Goal: Information Seeking & Learning: Learn about a topic

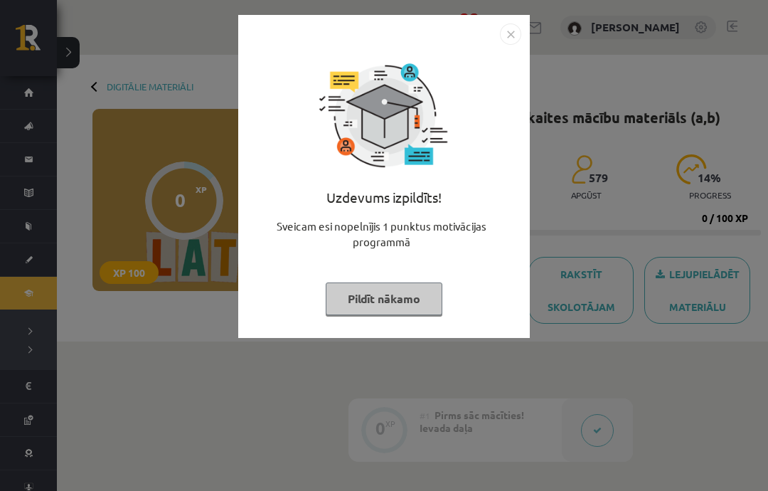
scroll to position [259, 0]
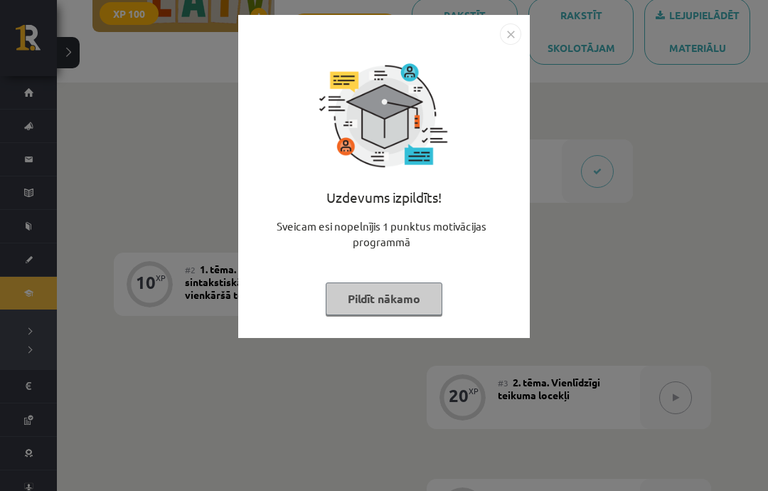
click at [413, 322] on div "Uzdevums izpildīts! Sveicam esi nopelnījis 1 punktus motivācijas programmā Pild…" at bounding box center [384, 187] width 275 height 285
click at [363, 292] on button "Pildīt nākamo" at bounding box center [384, 298] width 117 height 33
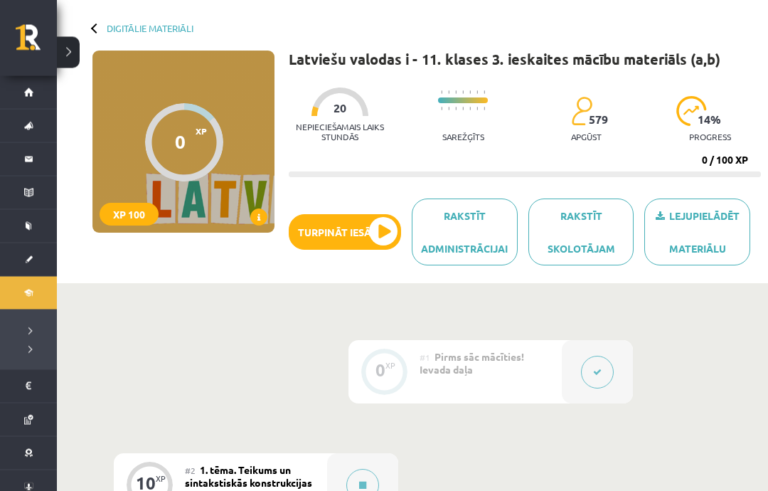
scroll to position [0, 0]
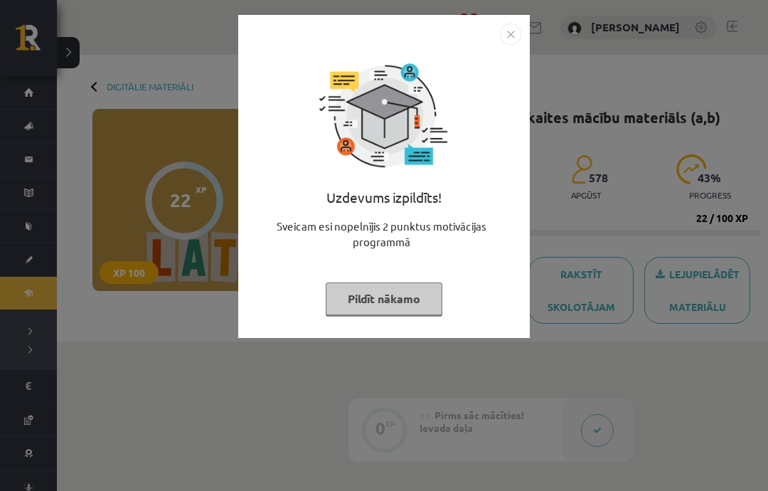
click at [376, 301] on button "Pildīt nākamo" at bounding box center [384, 298] width 117 height 33
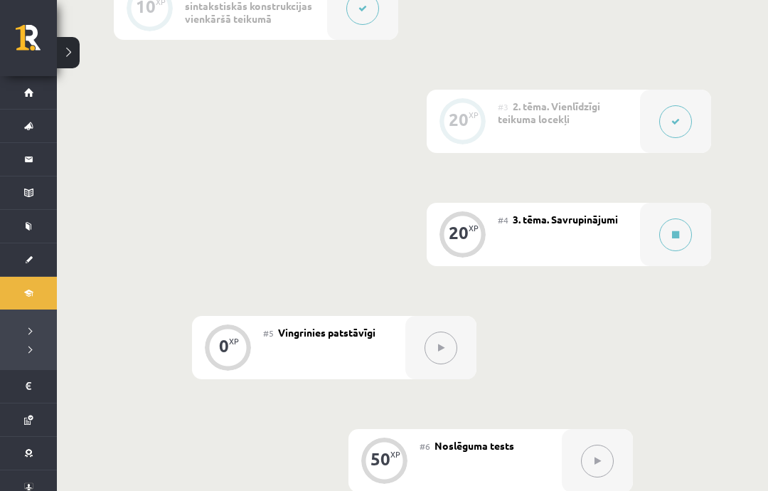
scroll to position [513, 0]
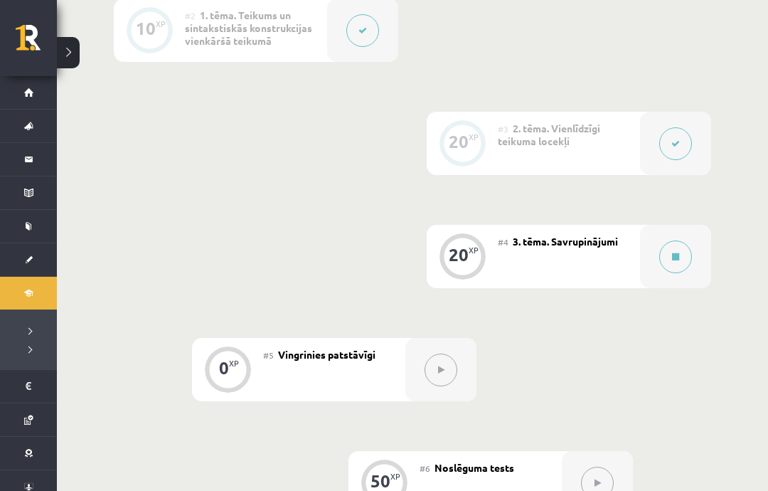
click at [758, 487] on div "0 XP #1 Pirms sāc mācīties! Ievada daļa 10 XP #2 1. tēma. Teikums un sintakstis…" at bounding box center [412, 282] width 711 height 906
click at [675, 267] on button at bounding box center [675, 256] width 33 height 33
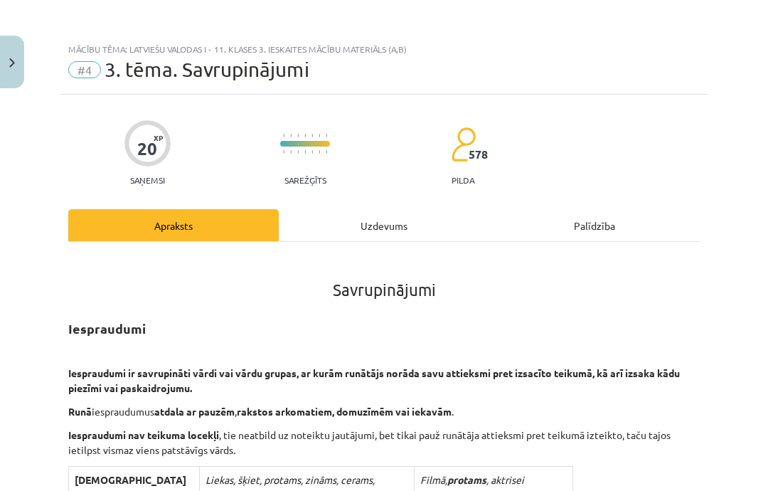
scroll to position [0, 0]
click at [391, 218] on div "Uzdevums" at bounding box center [384, 225] width 211 height 32
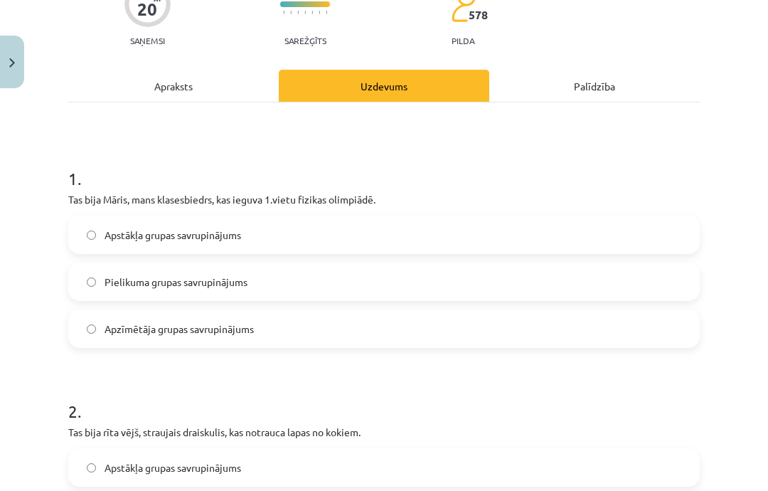
scroll to position [155, 0]
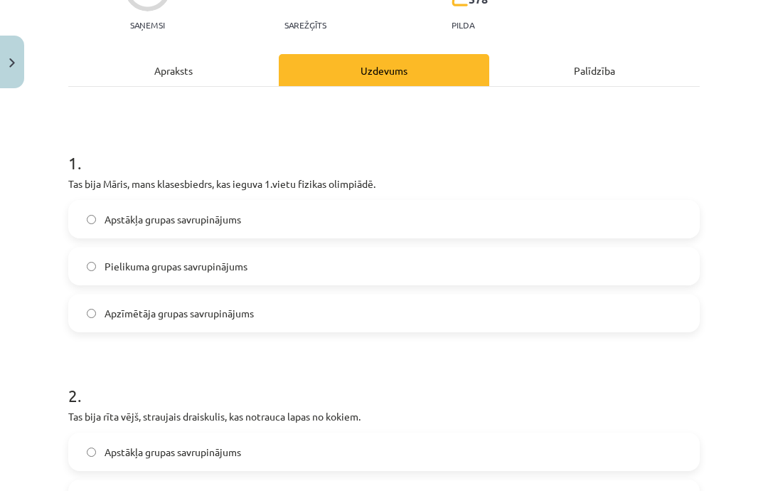
click at [642, 264] on label "Pielikuma grupas savrupinājums" at bounding box center [384, 266] width 629 height 36
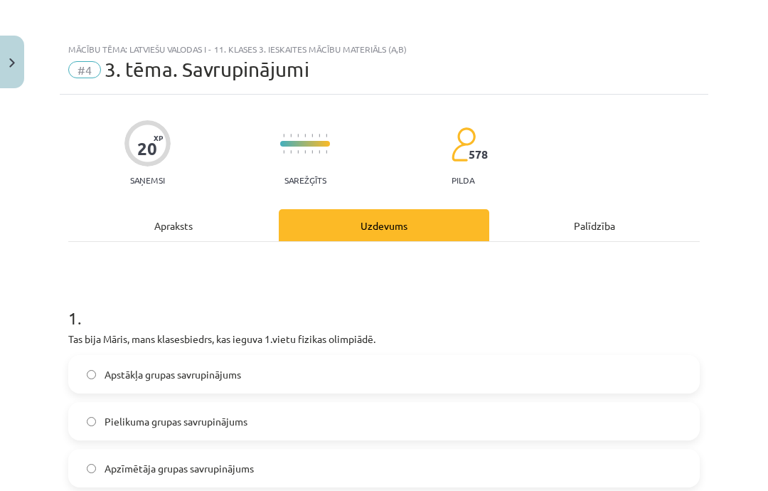
scroll to position [0, 0]
click at [193, 230] on div "Apraksts" at bounding box center [173, 225] width 211 height 32
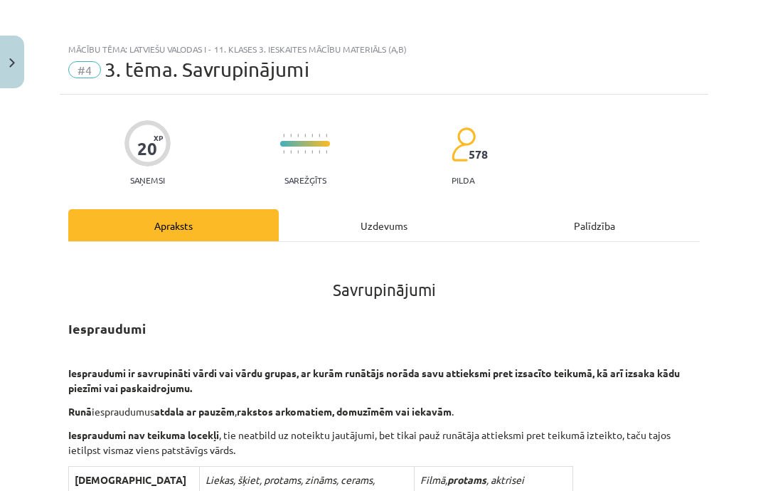
click at [378, 232] on div "Uzdevums" at bounding box center [384, 225] width 211 height 32
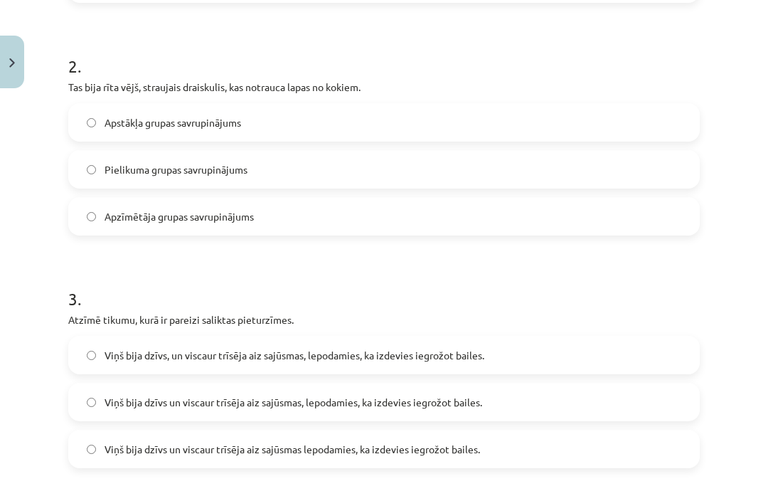
scroll to position [485, 0]
click at [383, 216] on label "Apzīmētāja grupas savrupinājums" at bounding box center [384, 216] width 629 height 36
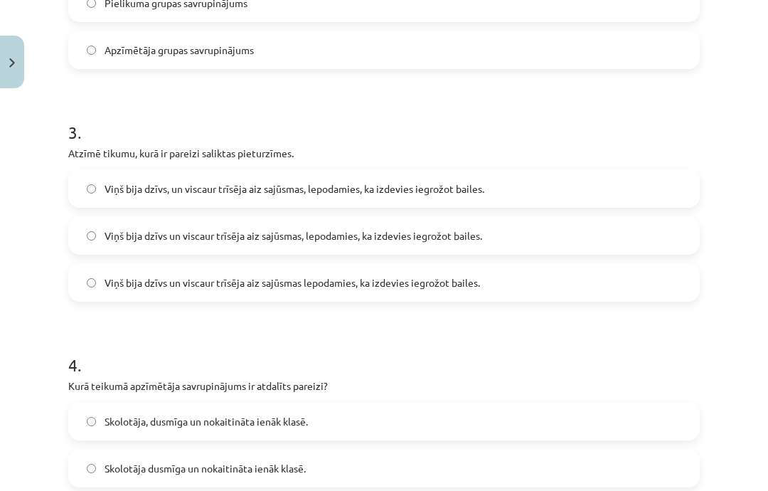
scroll to position [653, 0]
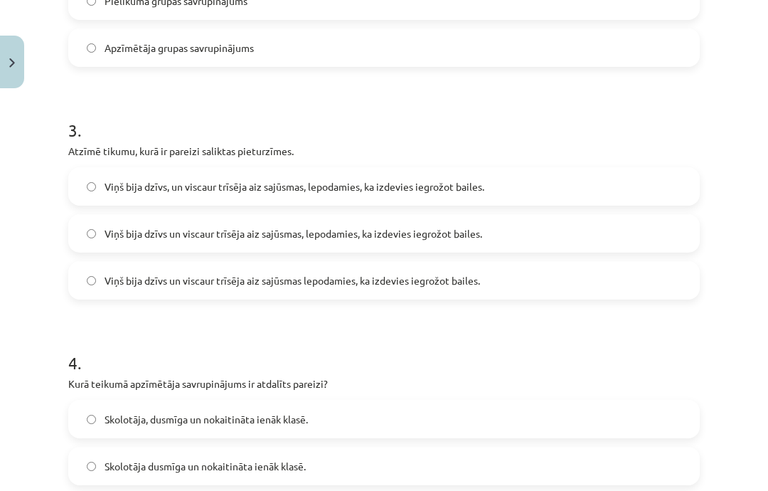
click at [528, 239] on label "Viņš bija dzīvs un viscaur trīsēja aiz sajūsmas, lepodamies, ka izdevies iegrož…" at bounding box center [384, 234] width 629 height 36
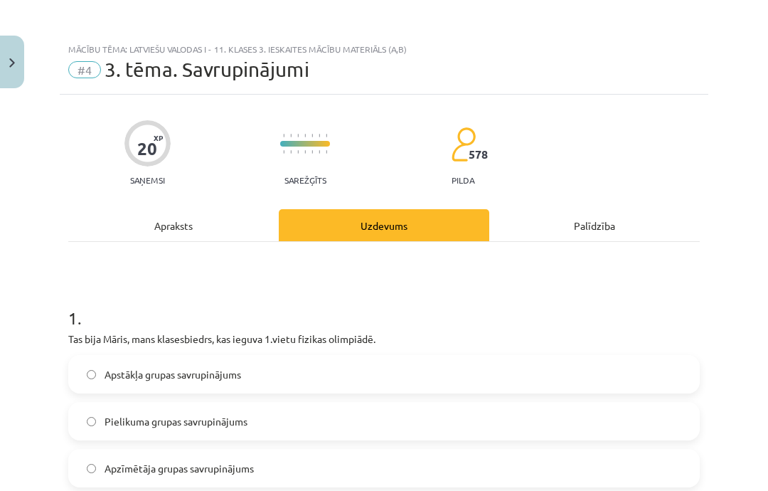
scroll to position [0, 0]
click at [194, 237] on div "Apraksts" at bounding box center [173, 225] width 211 height 32
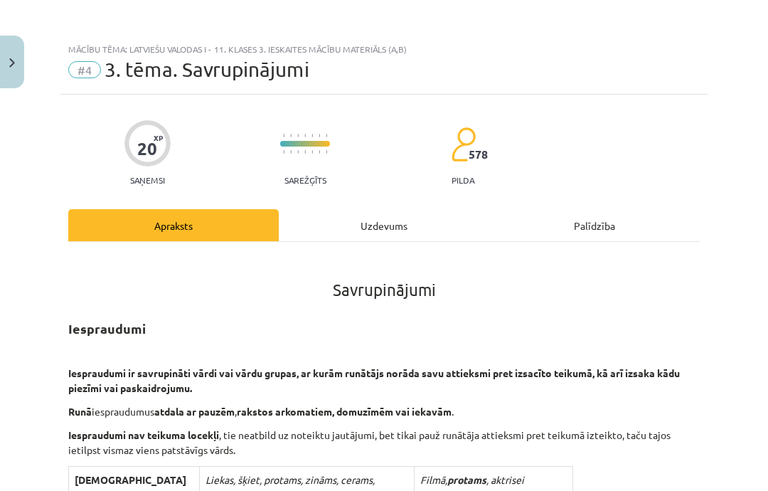
click at [410, 223] on div "Uzdevums" at bounding box center [384, 225] width 211 height 32
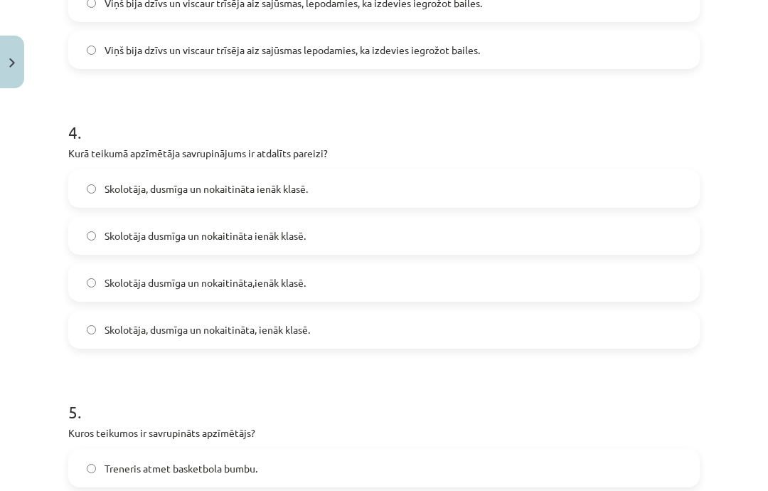
scroll to position [885, 0]
click at [440, 339] on label "Skolotāja, dusmīga un nokaitināta, ienāk klasē." at bounding box center [384, 328] width 629 height 36
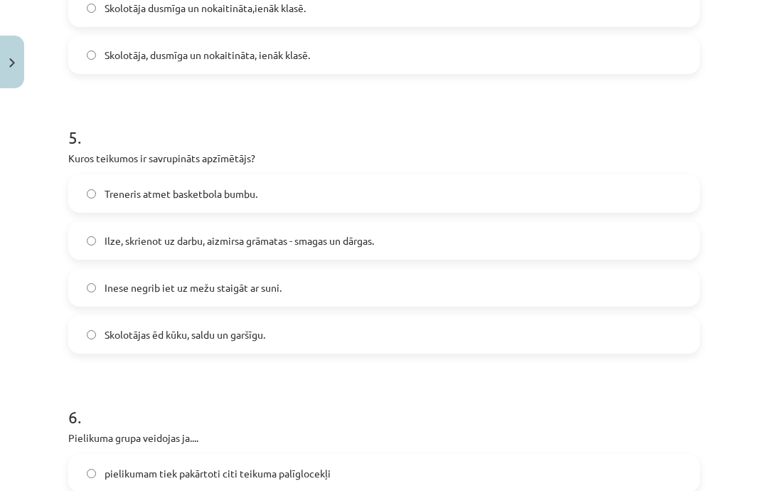
scroll to position [1158, 0]
click at [420, 228] on label "Ilze, skrienot uz darbu, aizmirsa grāmatas - smagas un dārgas." at bounding box center [384, 241] width 629 height 36
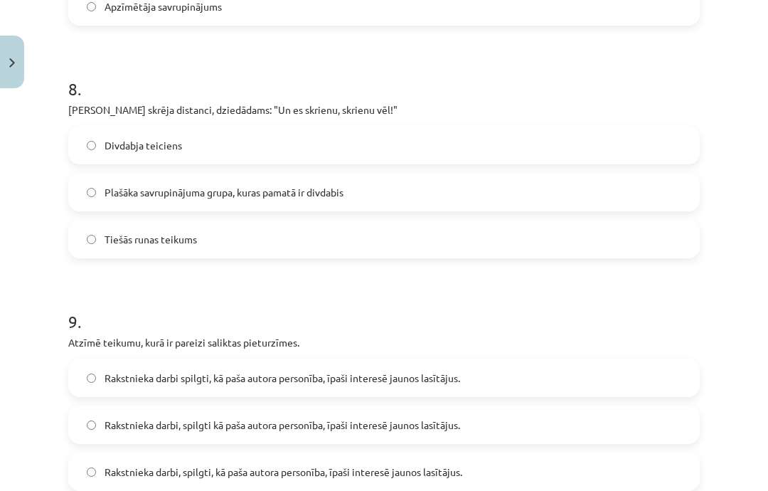
scroll to position [1998, 0]
click at [408, 135] on label "Divdabja teiciens" at bounding box center [384, 145] width 629 height 36
click at [255, 255] on label "Tiešās runas teikums" at bounding box center [384, 239] width 629 height 36
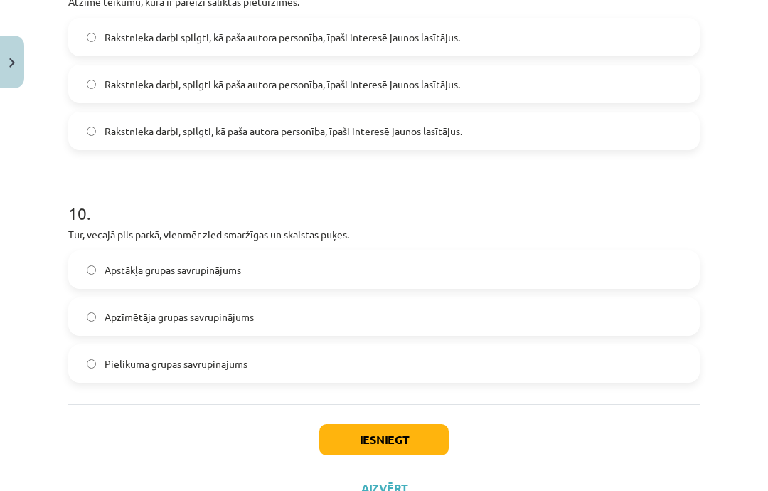
scroll to position [2338, 0]
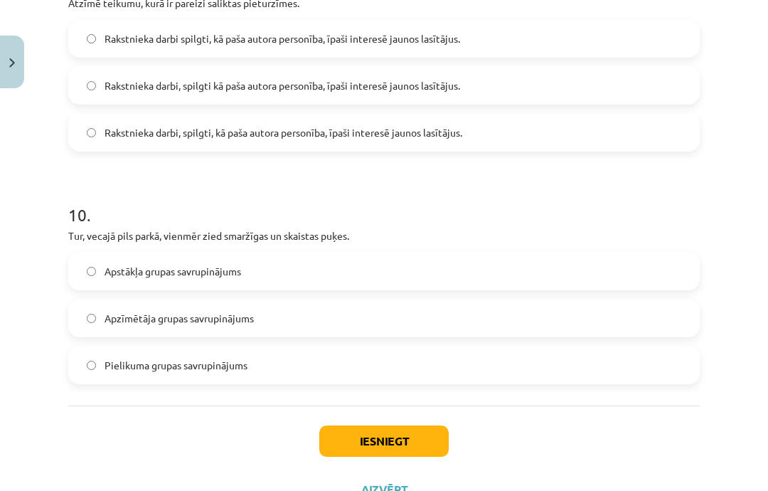
click at [248, 267] on label "Apstākļa grupas savrupinājums" at bounding box center [384, 271] width 629 height 36
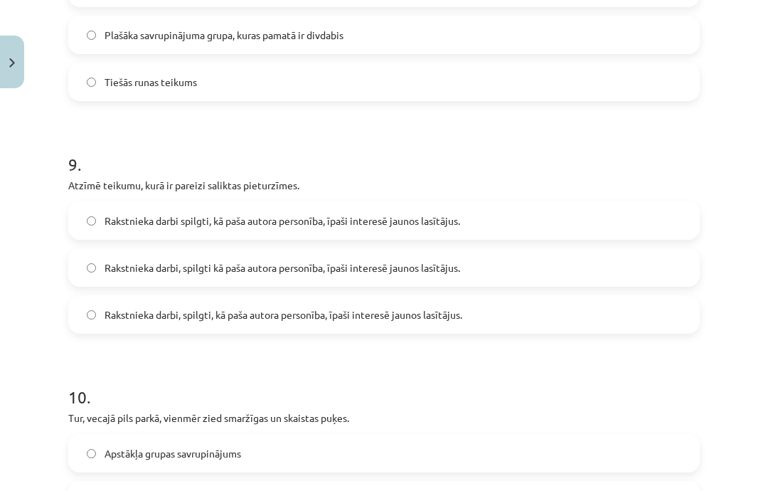
scroll to position [2155, 0]
click at [509, 311] on label "Rakstnieka darbi, spilgti, kā paša autora personība, īpaši interesē jaunos lasī…" at bounding box center [384, 315] width 629 height 36
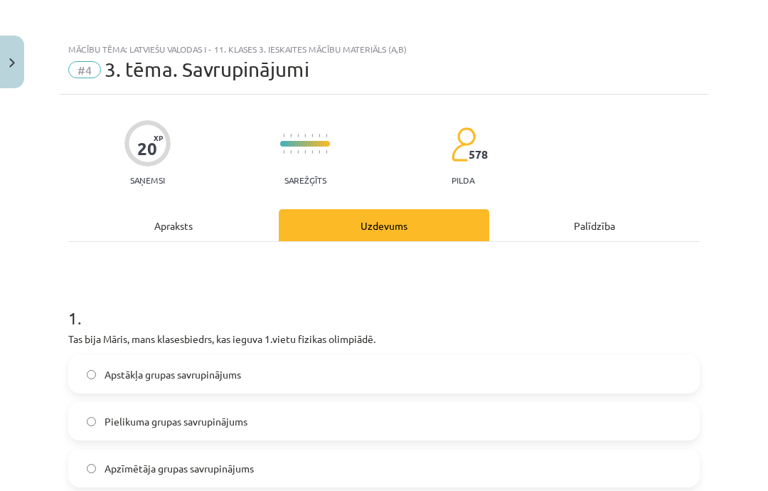
scroll to position [0, 0]
click at [221, 219] on div "Apraksts" at bounding box center [173, 225] width 211 height 32
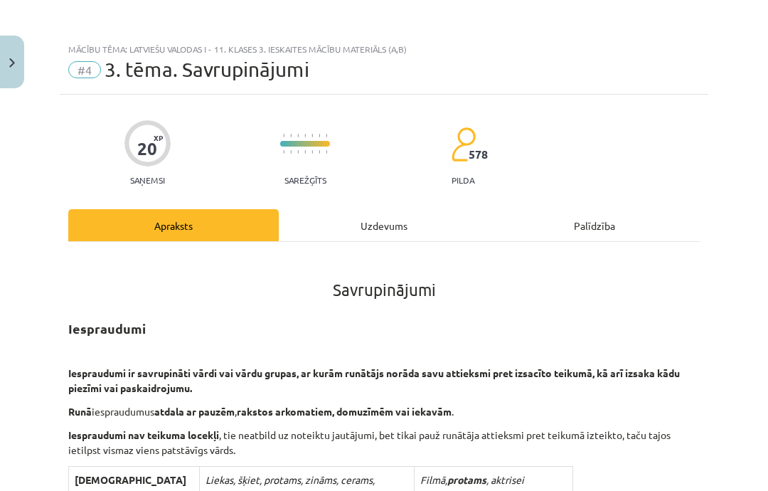
click at [409, 238] on div "Uzdevums" at bounding box center [384, 225] width 211 height 32
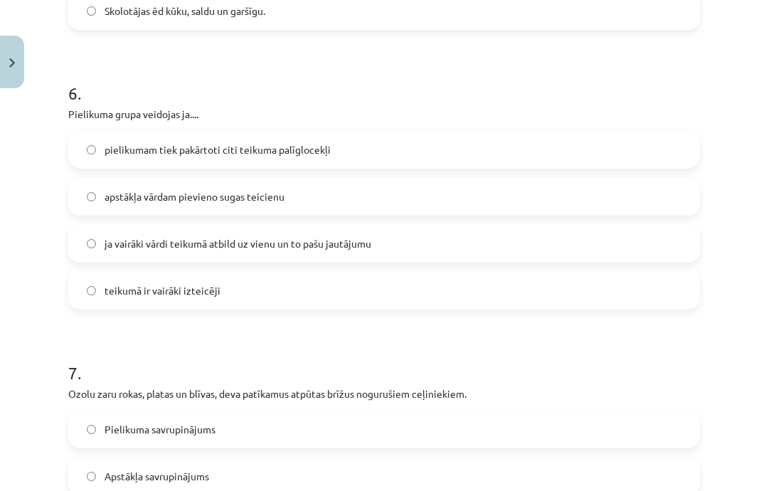
scroll to position [1482, 0]
click at [344, 128] on div "6 . Pielikuma grupa veidojas ja.... pielikumam tiek pakārtoti citi teikuma palī…" at bounding box center [384, 183] width 632 height 251
click at [371, 144] on label "pielikumam tiek pakārtoti citi teikuma palīglocekļi" at bounding box center [384, 149] width 629 height 36
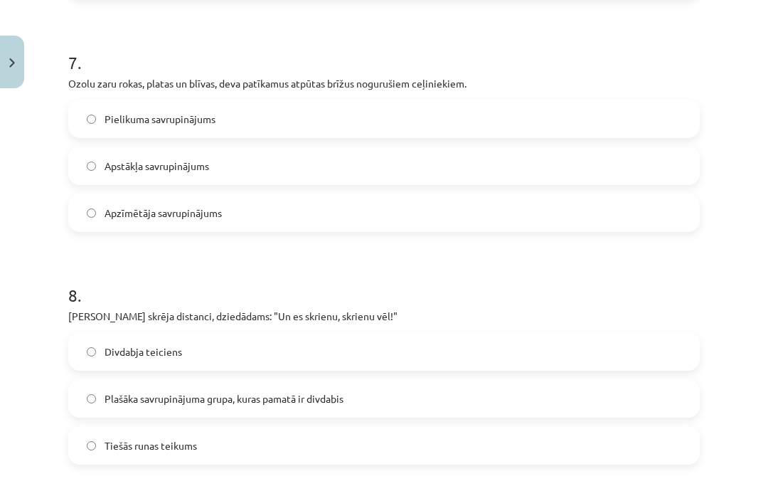
scroll to position [1791, 0]
click at [228, 218] on label "Apzīmētāja savrupinājums" at bounding box center [384, 214] width 629 height 36
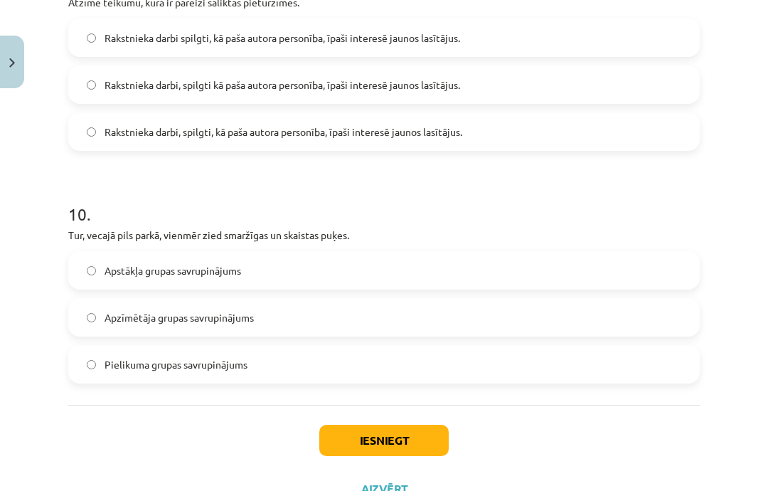
scroll to position [2338, 0]
click at [394, 442] on button "Iesniegt" at bounding box center [383, 440] width 129 height 31
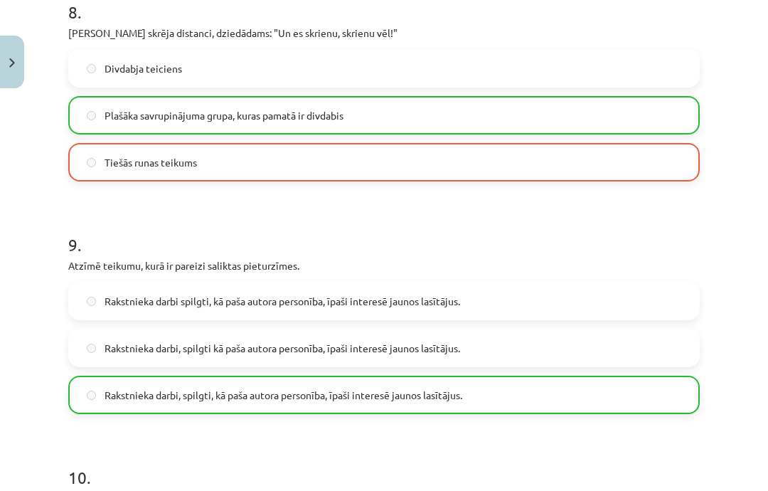
scroll to position [2075, 0]
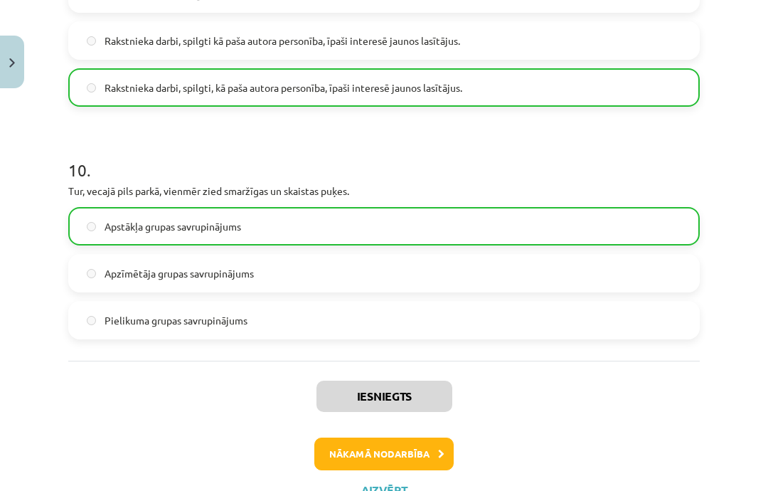
click at [347, 462] on button "Nākamā nodarbība" at bounding box center [383, 453] width 139 height 33
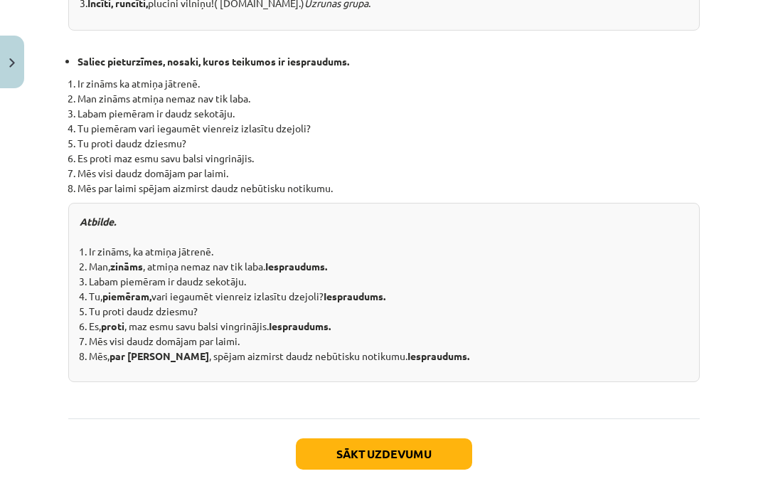
click at [398, 447] on button "Sākt uzdevumu" at bounding box center [384, 453] width 176 height 31
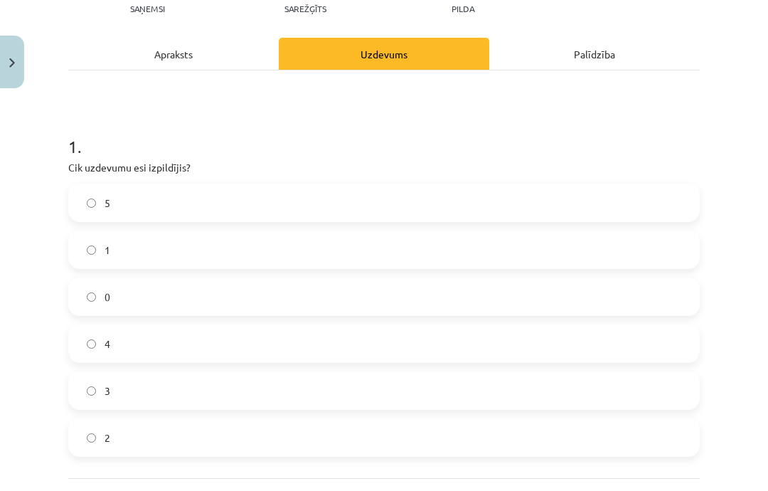
scroll to position [170, 0]
click at [195, 49] on div "Apraksts" at bounding box center [173, 55] width 211 height 32
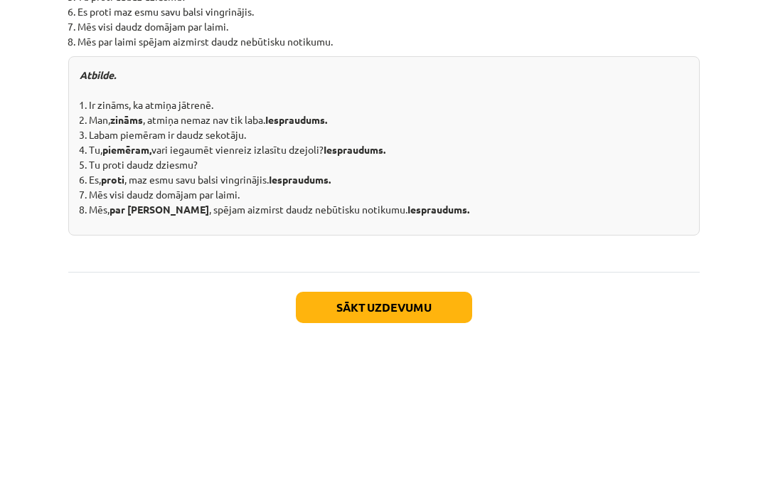
scroll to position [1562, 0]
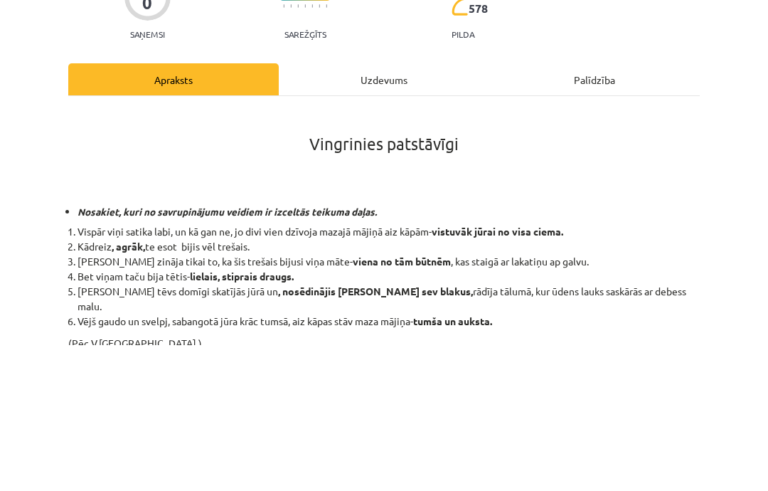
scroll to position [0, 0]
click at [400, 370] on li "Vispār viņi satika labi, un kā gan ne, jo divi vien dzīvoja mazajā mājiņā aiz […" at bounding box center [389, 377] width 622 height 15
click at [395, 430] on b ", nosēdinājis [PERSON_NAME] sev blakus," at bounding box center [375, 436] width 195 height 13
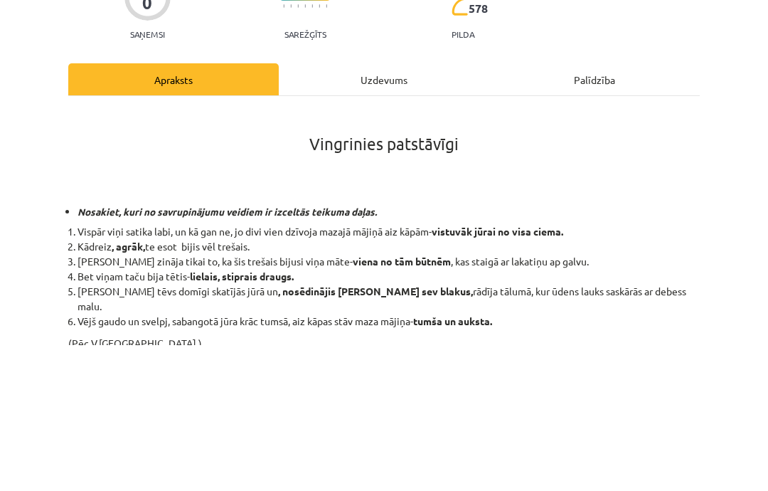
click at [397, 351] on h4 "Nosakiet, kuri no savrupinājumu veidiem ir izceltās teikuma daļas." at bounding box center [389, 356] width 622 height 11
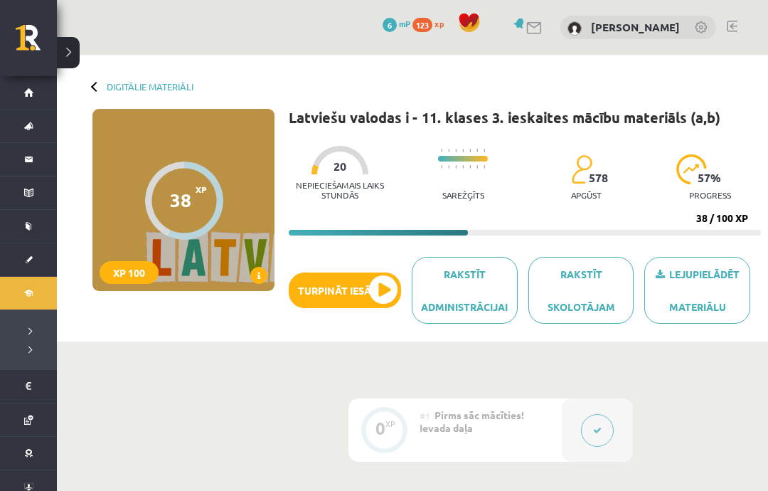
scroll to position [461, 0]
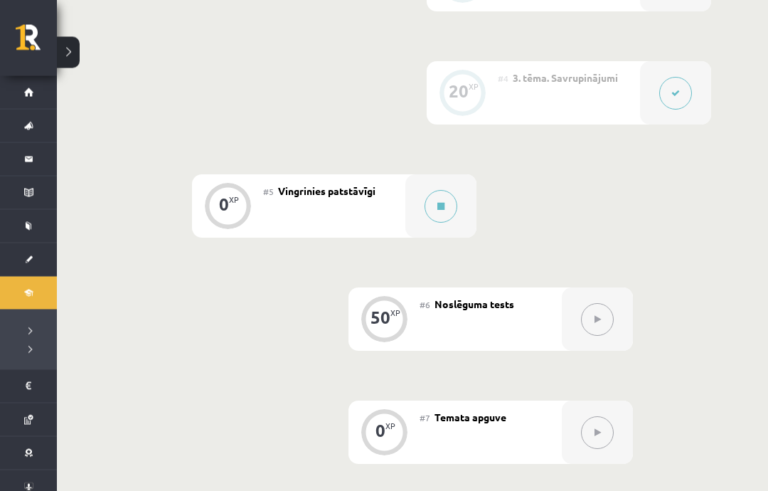
click at [450, 212] on button at bounding box center [441, 207] width 33 height 33
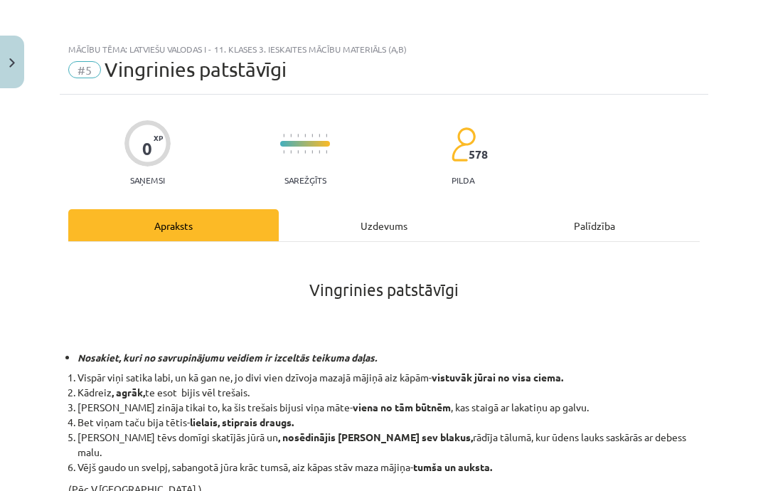
click at [409, 226] on div "Uzdevums" at bounding box center [384, 225] width 211 height 32
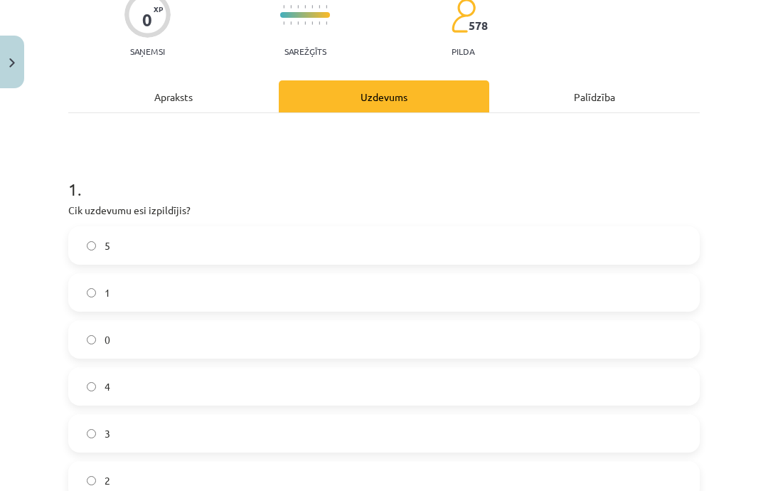
scroll to position [129, 0]
click at [485, 228] on label "5" at bounding box center [384, 246] width 629 height 36
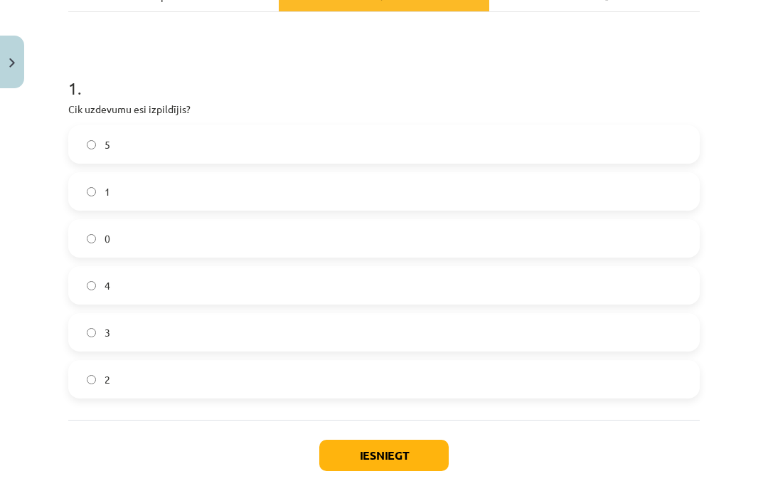
scroll to position [230, 0]
click at [428, 442] on button "Iesniegt" at bounding box center [383, 455] width 129 height 31
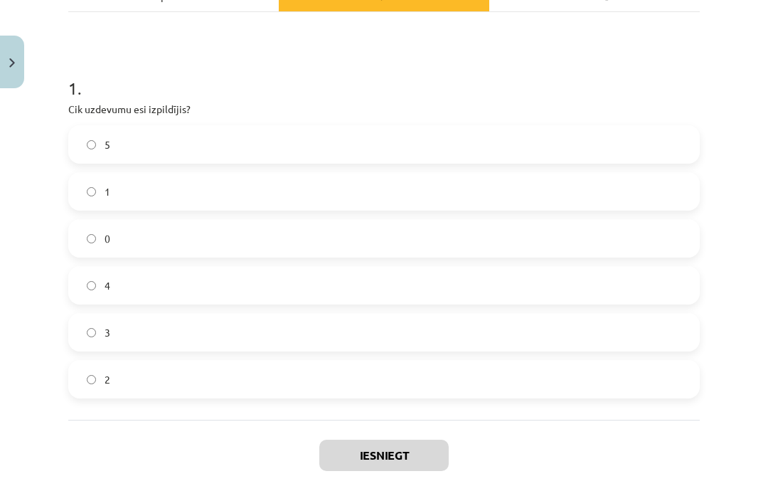
click at [763, 490] on div "Mācību tēma: Latviešu valodas i - 11. klases 3. ieskaites mācību materiāls (a,b…" at bounding box center [384, 245] width 768 height 491
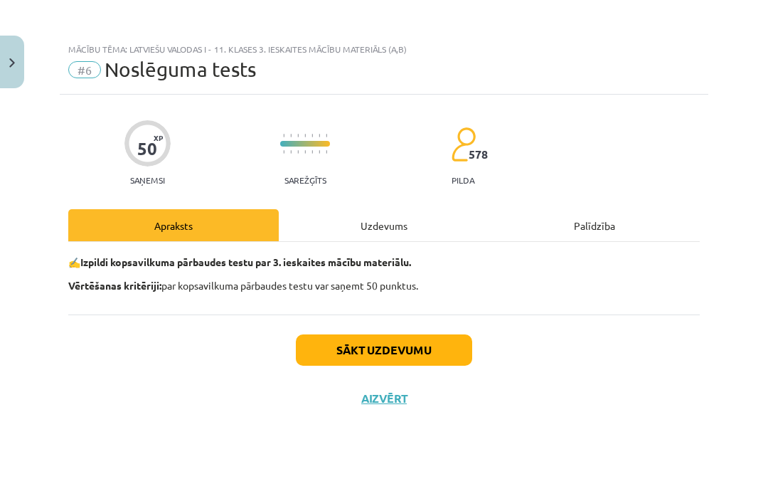
click at [425, 349] on button "Sākt uzdevumu" at bounding box center [384, 349] width 176 height 31
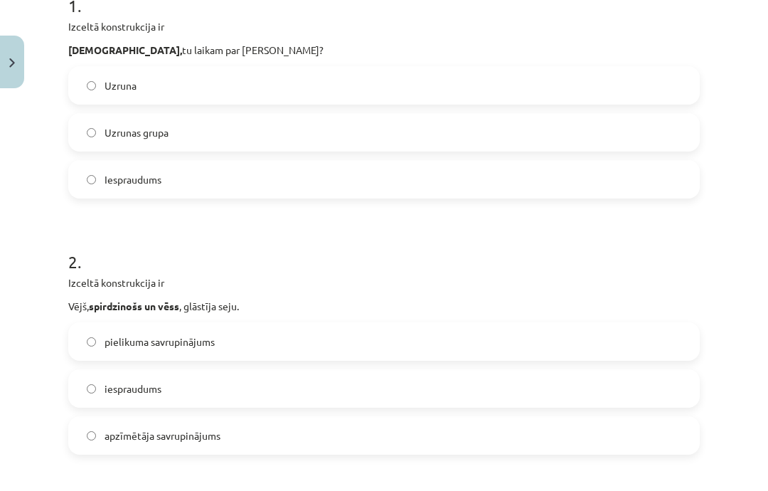
scroll to position [312, 0]
click at [221, 444] on label "apzīmētāja savrupinājums" at bounding box center [384, 436] width 629 height 36
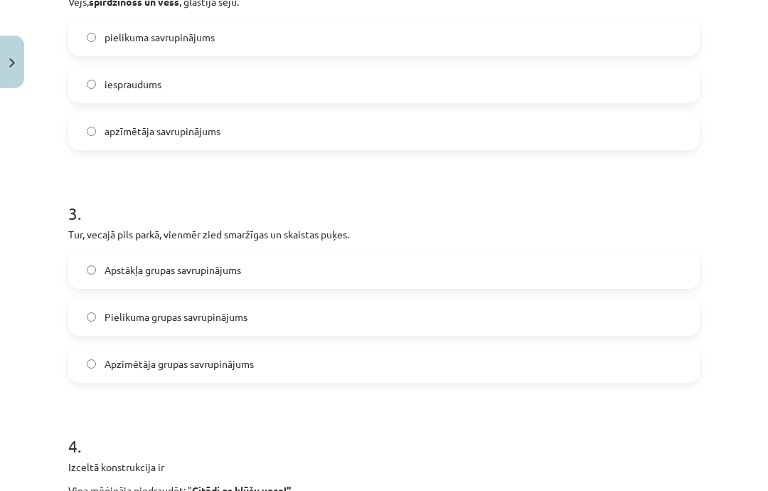
scroll to position [609, 0]
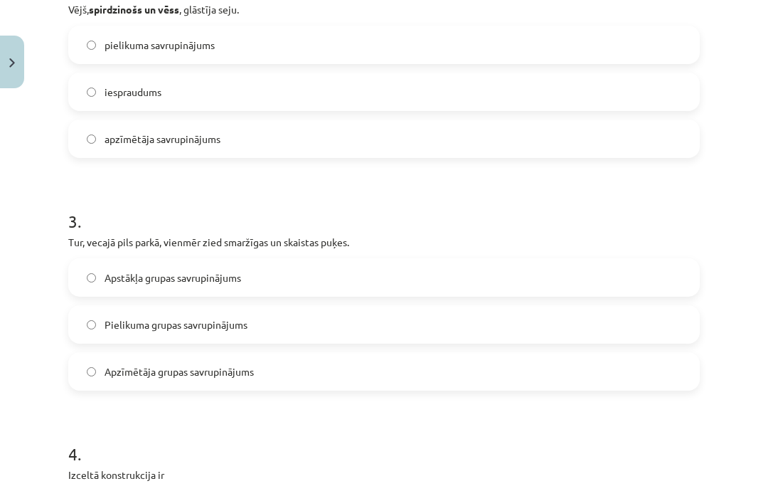
click at [270, 289] on label "Apstākļa grupas savrupinājums" at bounding box center [384, 278] width 629 height 36
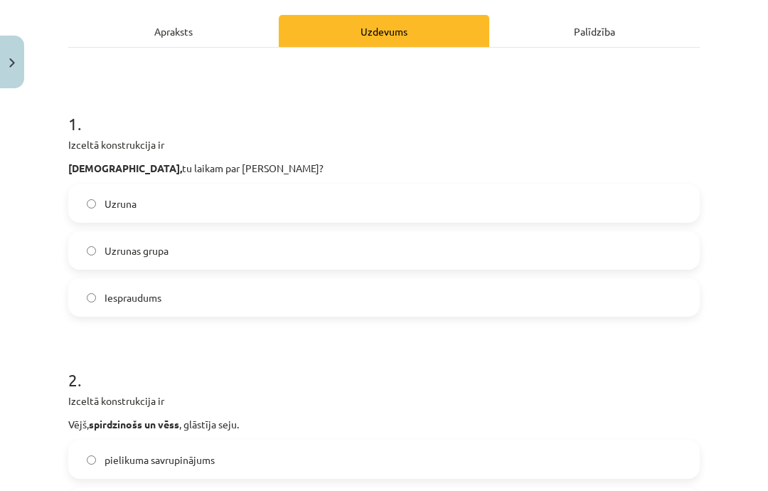
scroll to position [194, 0]
click at [376, 206] on label "Uzruna" at bounding box center [384, 204] width 629 height 36
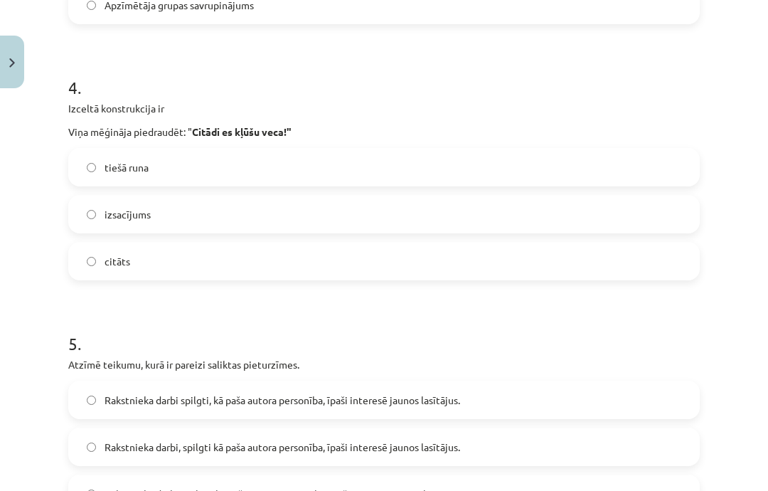
scroll to position [975, 0]
click at [440, 173] on label "tiešā runa" at bounding box center [384, 167] width 629 height 36
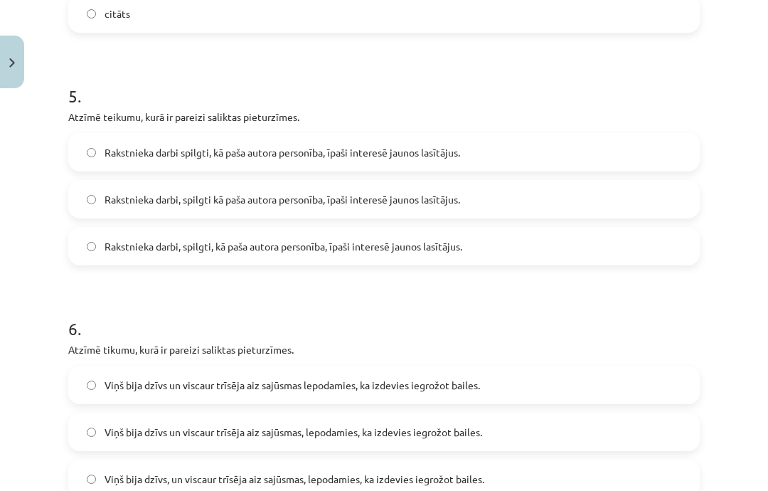
scroll to position [1223, 0]
click at [356, 245] on span "Rakstnieka darbi, spilgti, kā paša autora personība, īpaši interesē jaunos lasī…" at bounding box center [284, 246] width 358 height 15
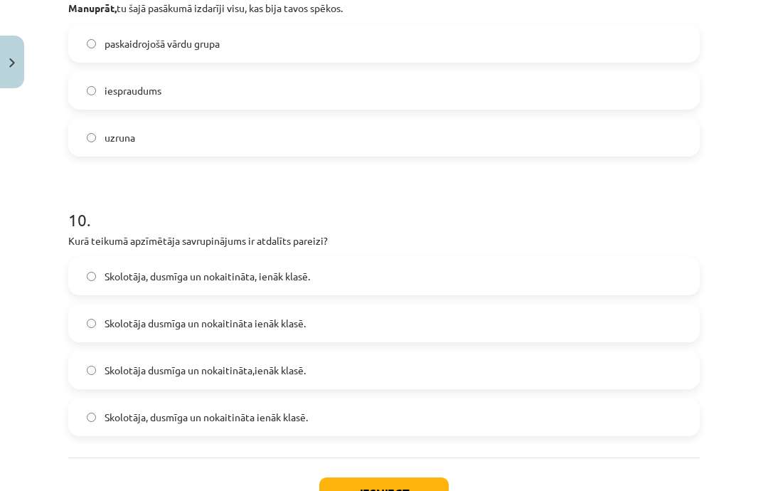
scroll to position [2332, 0]
click at [539, 274] on label "Skolotāja, dusmīga un nokaitināta, ienāk klasē." at bounding box center [384, 277] width 629 height 36
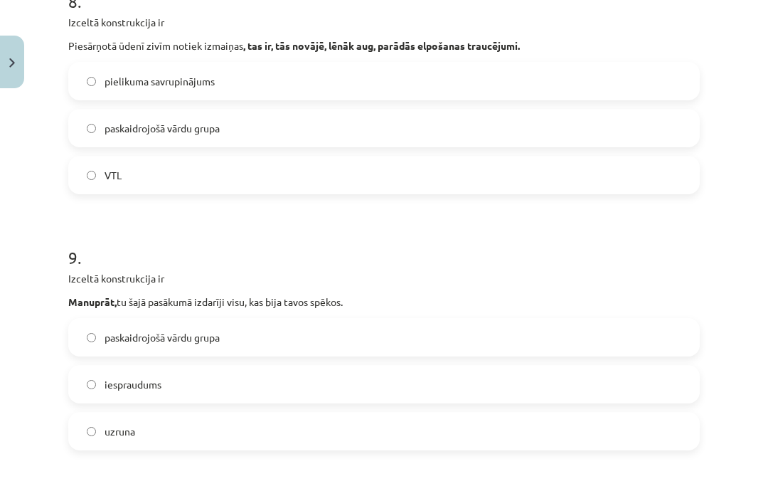
scroll to position [2038, 0]
click at [219, 383] on label "iespraudums" at bounding box center [384, 385] width 629 height 36
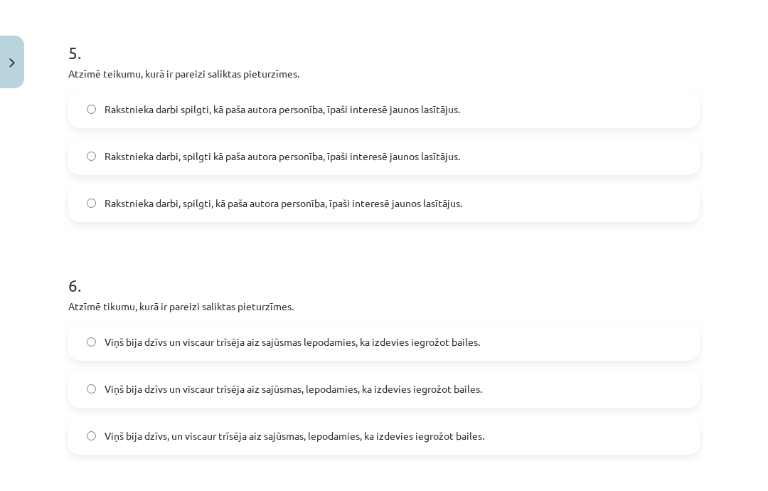
scroll to position [1266, 0]
click at [415, 380] on label "Viņš bija dzīvs un viscaur trīsēja aiz sajūsmas, lepodamies, ka izdevies iegrož…" at bounding box center [384, 389] width 629 height 36
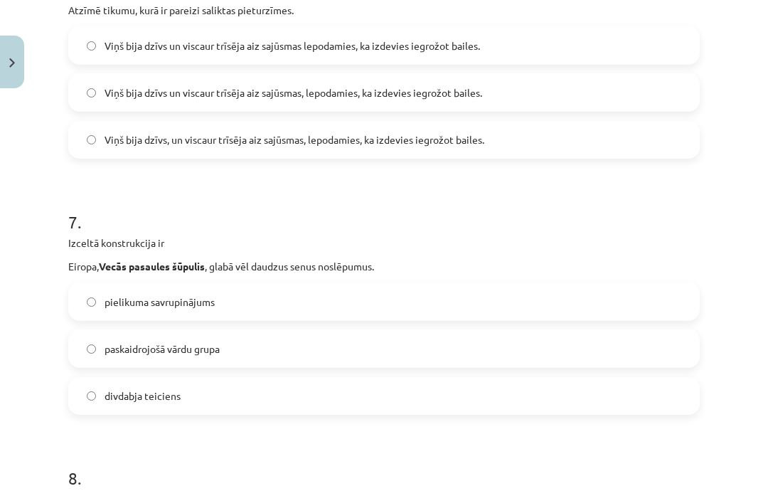
scroll to position [1562, 0]
click at [275, 301] on label "pielikuma savrupinājums" at bounding box center [384, 302] width 629 height 36
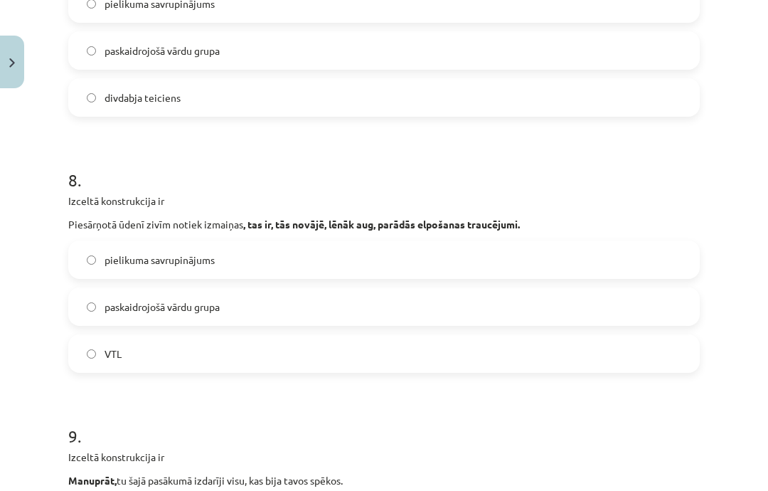
scroll to position [1860, 0]
click at [275, 356] on label "VTL" at bounding box center [384, 354] width 629 height 36
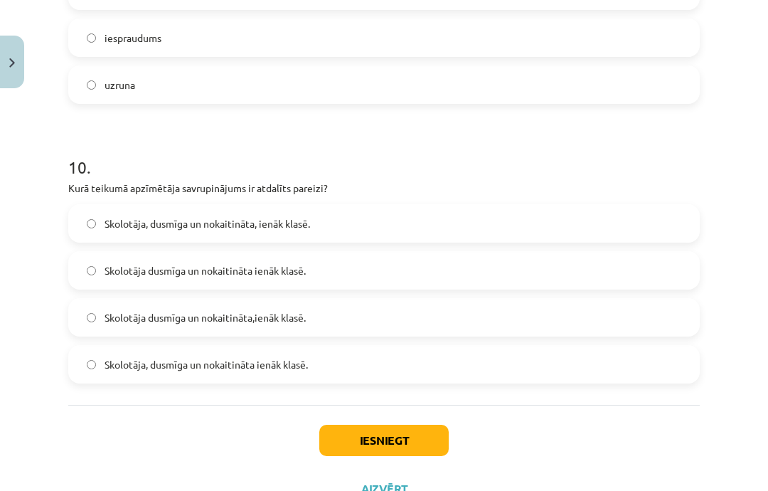
scroll to position [2384, 0]
click at [423, 447] on button "Iesniegt" at bounding box center [383, 440] width 129 height 31
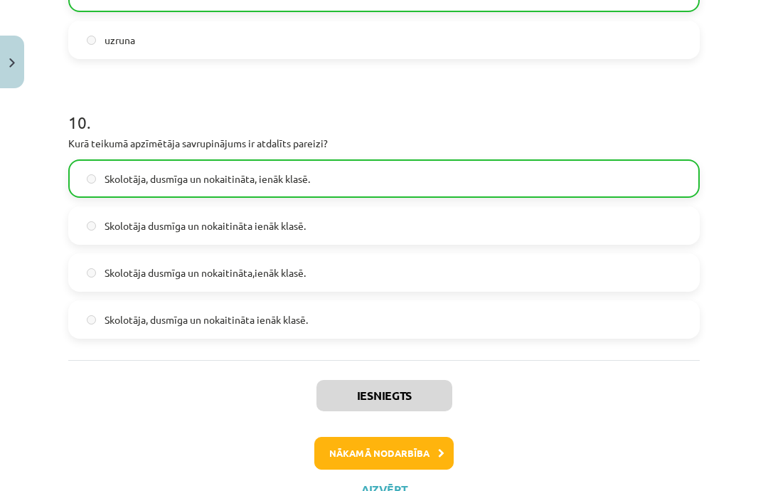
scroll to position [2429, 0]
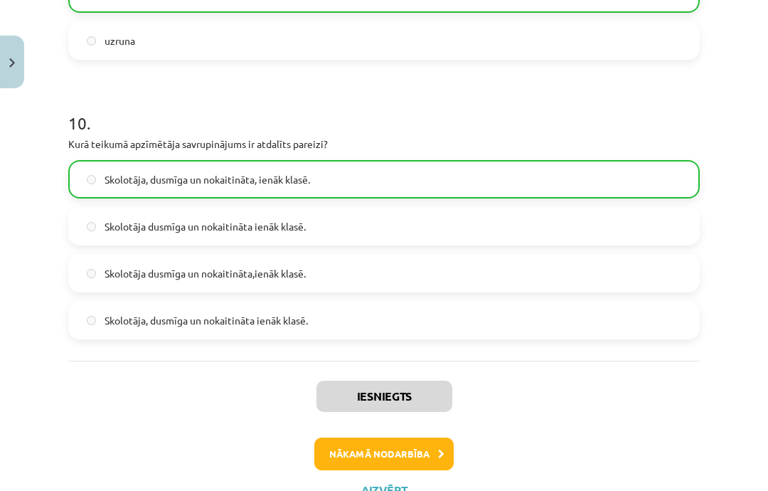
click at [409, 452] on button "Nākamā nodarbība" at bounding box center [383, 453] width 139 height 33
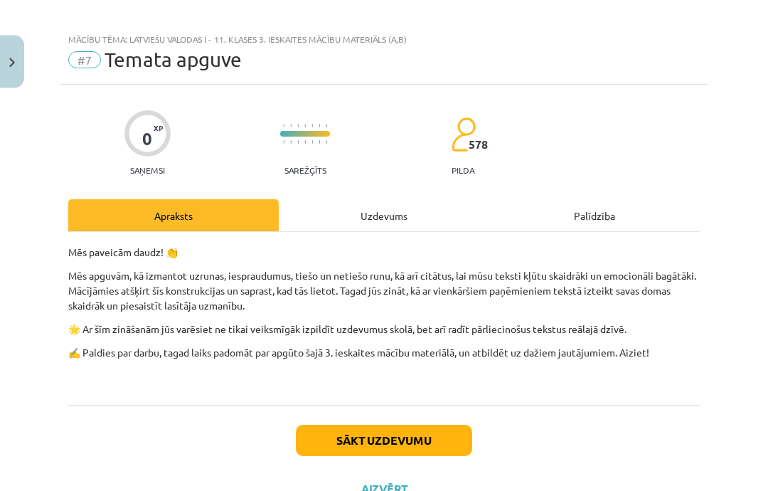
scroll to position [735, 0]
click at [418, 439] on button "Sākt uzdevumu" at bounding box center [384, 440] width 176 height 31
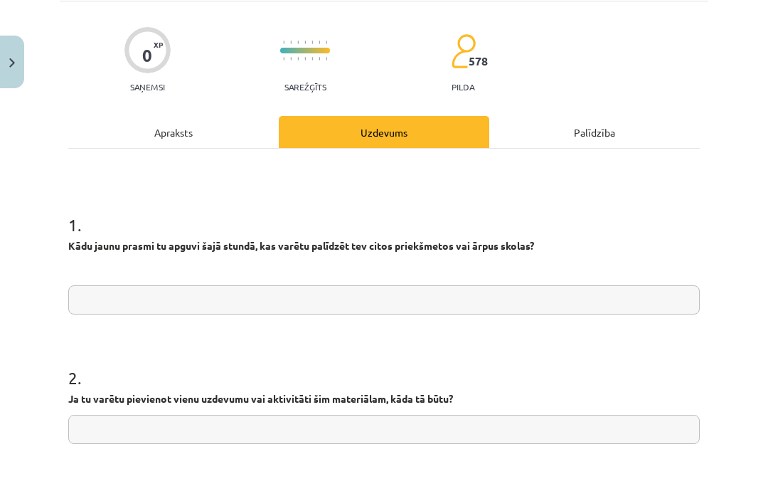
scroll to position [93, 0]
click at [473, 310] on input "text" at bounding box center [384, 299] width 632 height 29
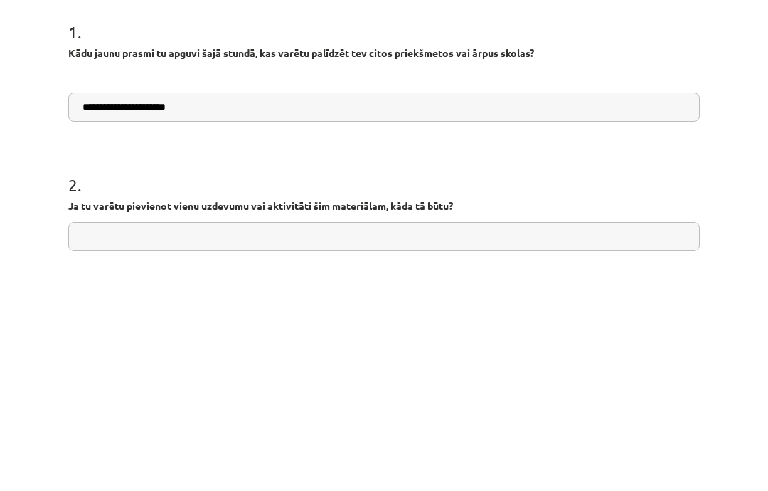
type input "**********"
click at [713, 160] on div "**********" at bounding box center [384, 245] width 768 height 491
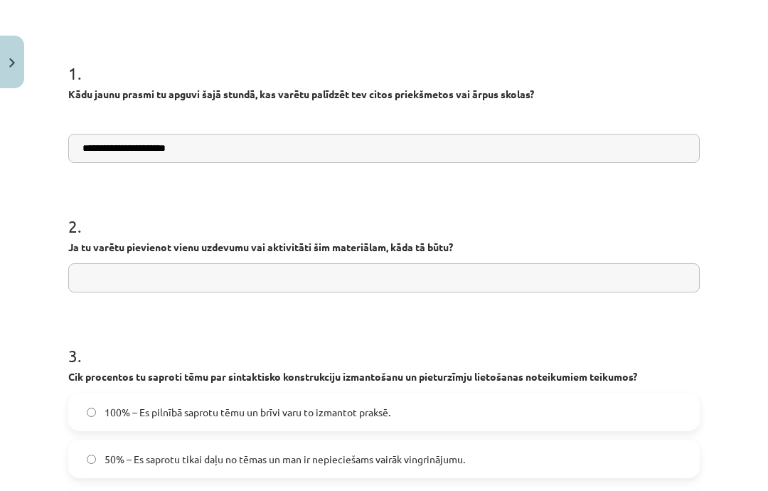
scroll to position [245, 0]
click at [411, 144] on input "**********" at bounding box center [384, 147] width 632 height 29
click at [721, 75] on div "**********" at bounding box center [384, 245] width 768 height 491
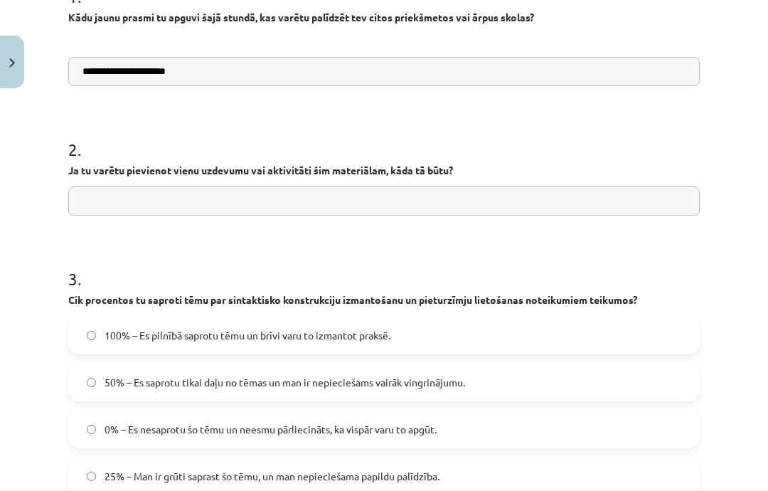
scroll to position [322, 0]
click at [534, 201] on input "text" at bounding box center [384, 200] width 632 height 29
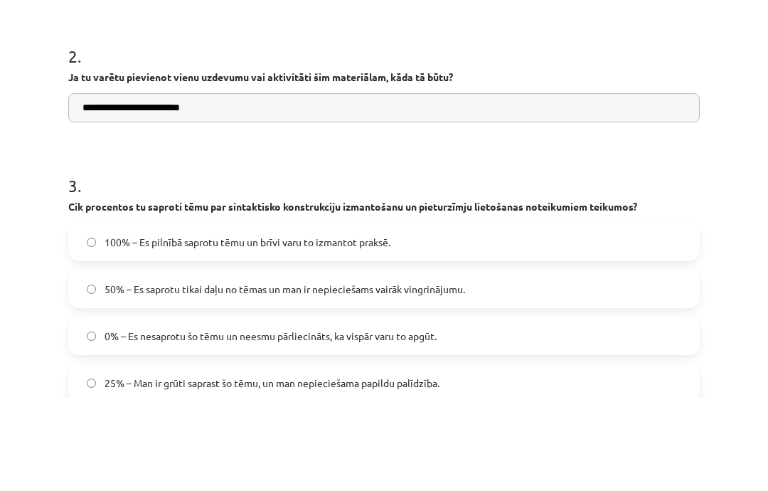
click at [204, 186] on input "**********" at bounding box center [384, 200] width 632 height 29
click at [198, 186] on input "**********" at bounding box center [384, 200] width 632 height 29
type input "**********"
click at [658, 244] on h1 "3 ." at bounding box center [384, 266] width 632 height 44
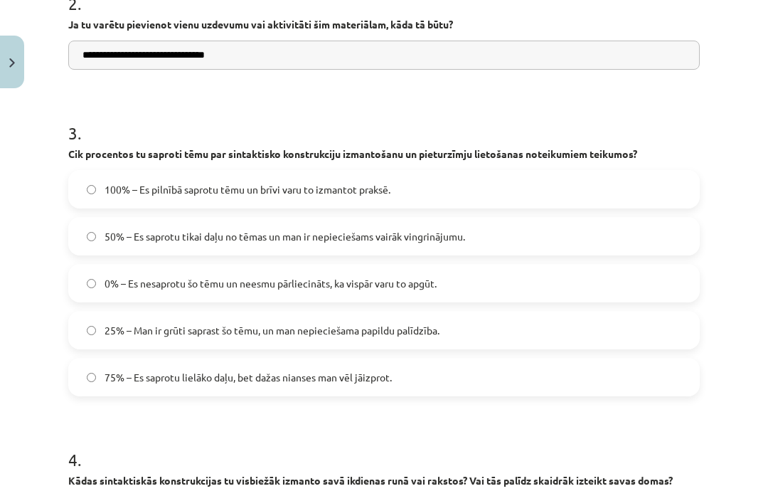
scroll to position [467, 0]
click at [435, 345] on label "25% – Man ir grūti saprast šo tēmu, un man nepieciešama papildu palīdzība." at bounding box center [384, 330] width 629 height 36
click at [461, 243] on span "50% – Es saprotu tikai daļu no tēmas un man ir nepieciešams vairāk vingrinājumu." at bounding box center [285, 236] width 361 height 15
click at [455, 383] on label "75% – Es saprotu lielāko daļu, bet dažas nianses man vēl jāizprot." at bounding box center [384, 377] width 629 height 36
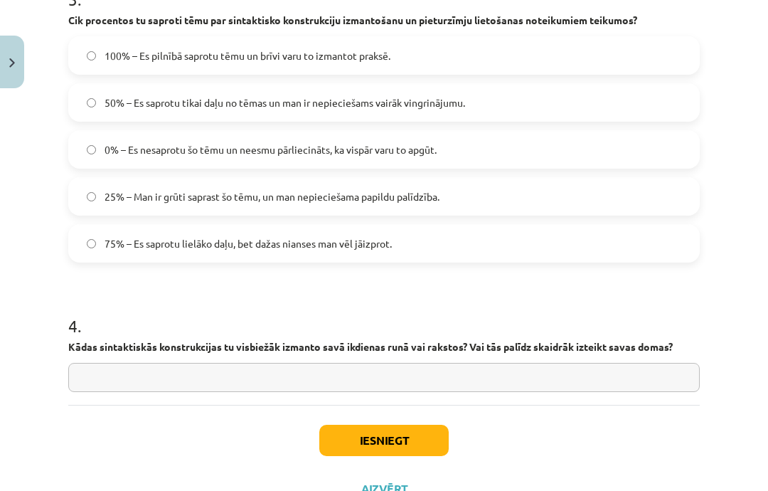
scroll to position [600, 0]
click at [612, 381] on input "text" at bounding box center [384, 378] width 632 height 29
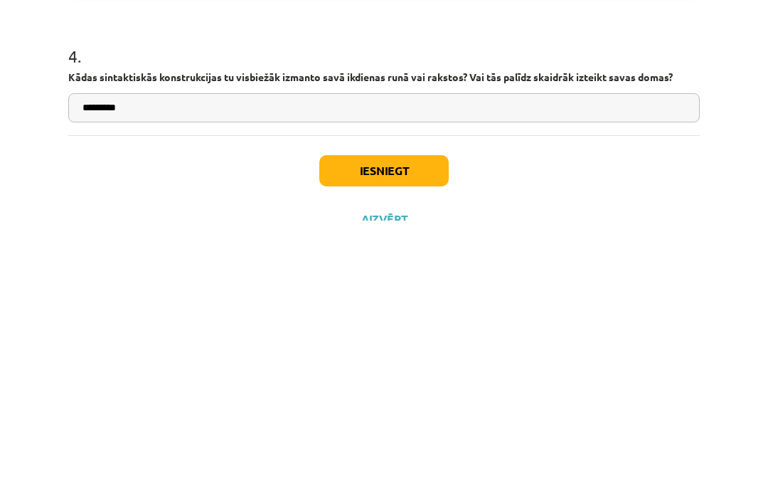
click at [645, 405] on div "Iesniegt Aizvērt" at bounding box center [384, 455] width 632 height 100
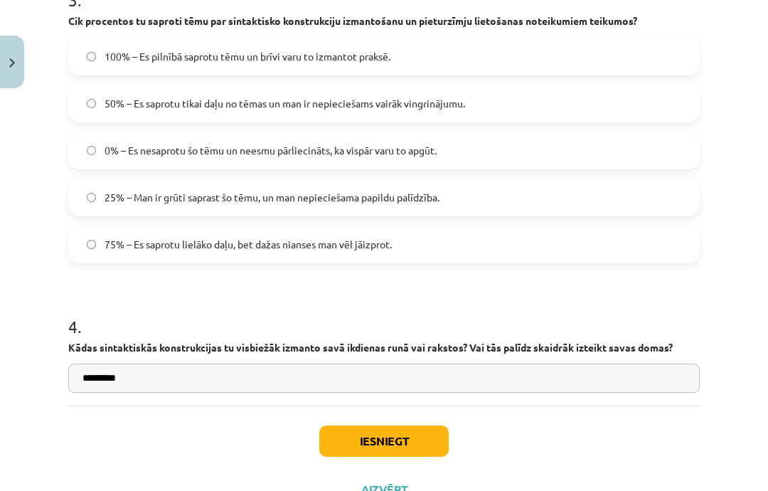
click at [577, 368] on input "*********" at bounding box center [384, 378] width 632 height 29
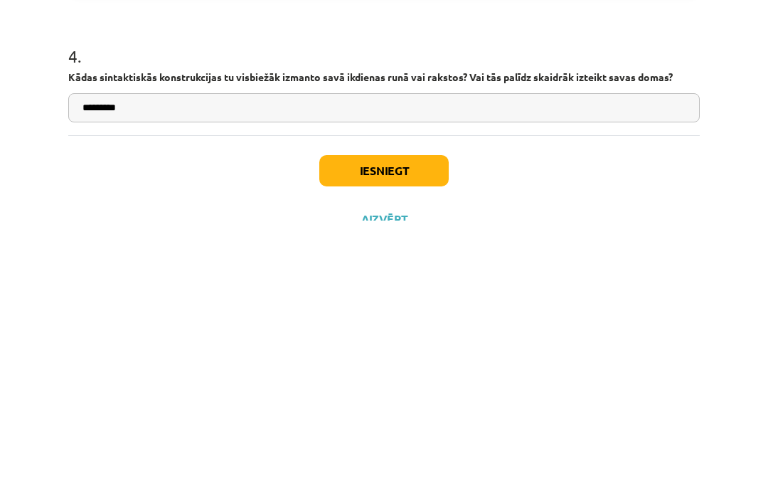
click at [511, 364] on input "*********" at bounding box center [384, 378] width 632 height 29
type input "**********"
click at [580, 405] on div "Iesniegt Aizvērt" at bounding box center [384, 455] width 632 height 100
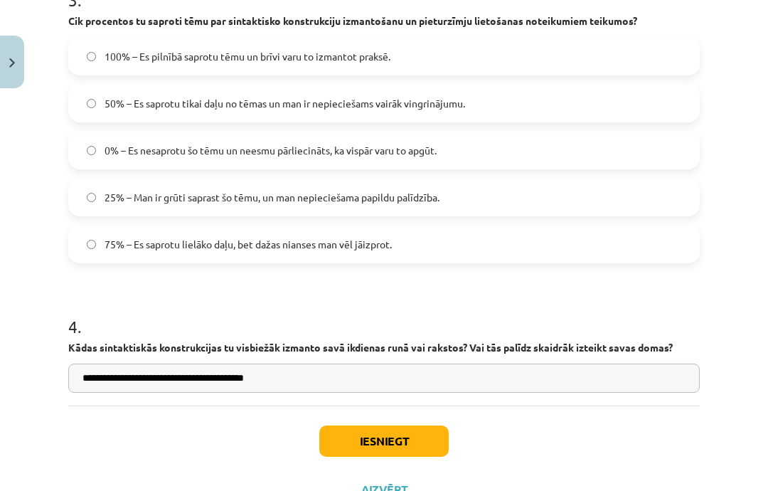
click at [403, 452] on button "Iesniegt" at bounding box center [383, 440] width 129 height 31
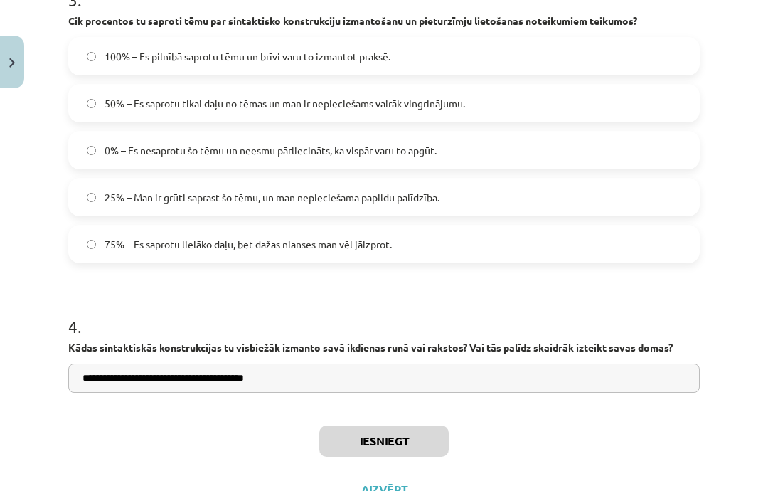
scroll to position [827, 0]
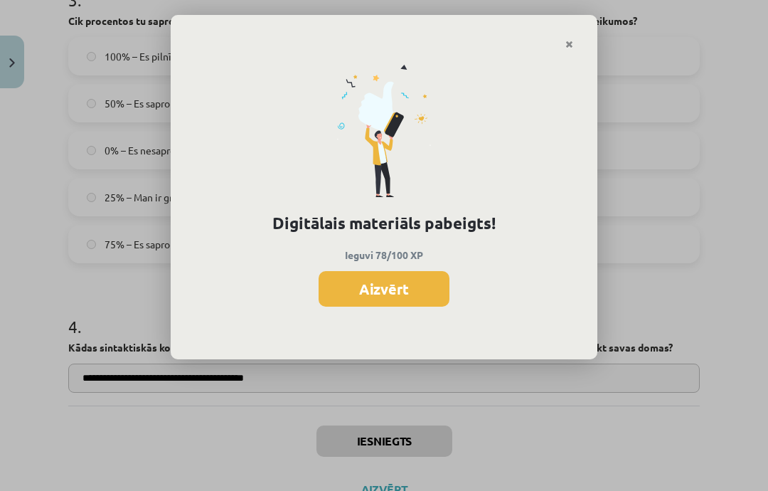
click at [408, 285] on button "Aizvērt" at bounding box center [384, 289] width 131 height 36
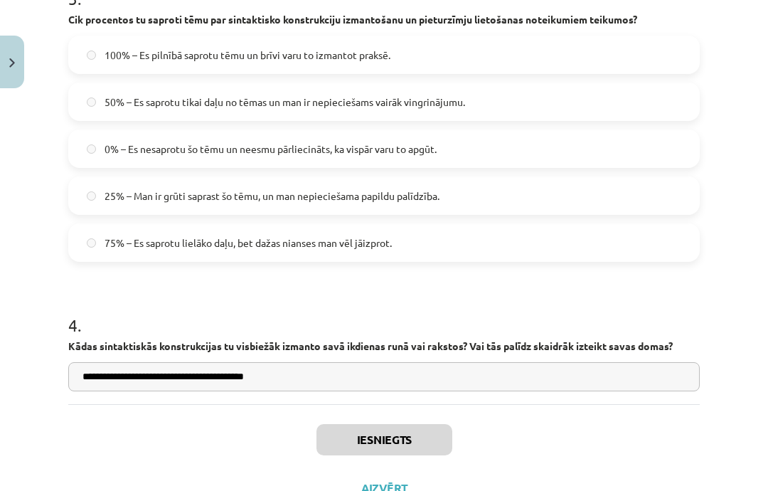
scroll to position [600, 0]
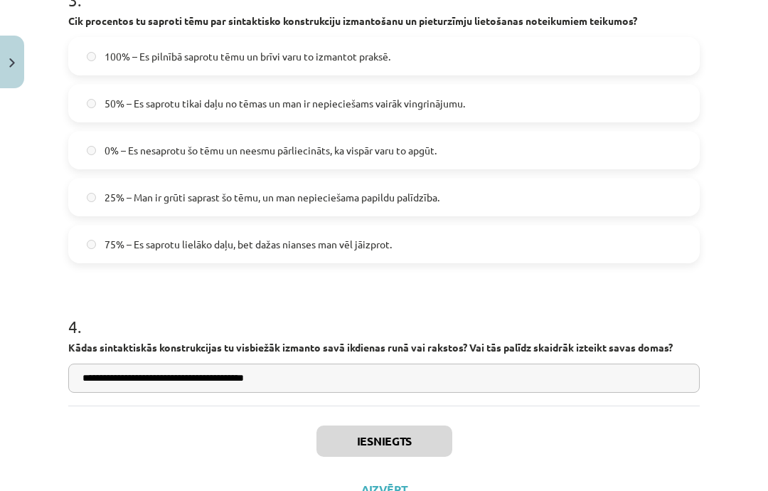
click at [391, 484] on button "Aizvērt" at bounding box center [384, 489] width 54 height 14
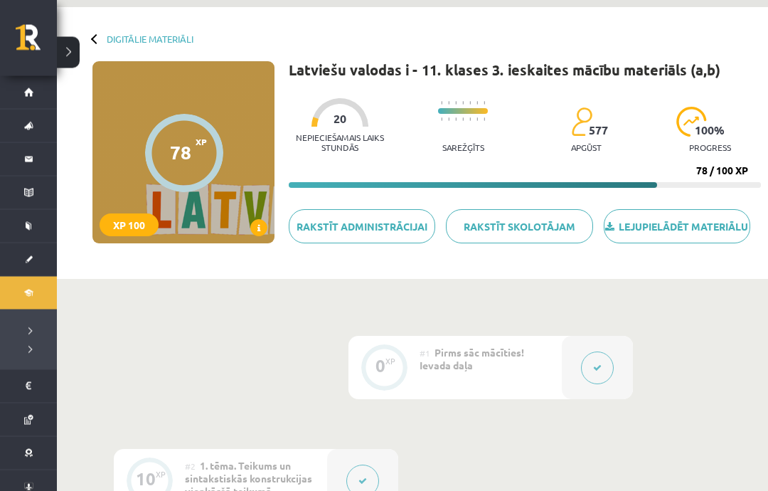
scroll to position [0, 0]
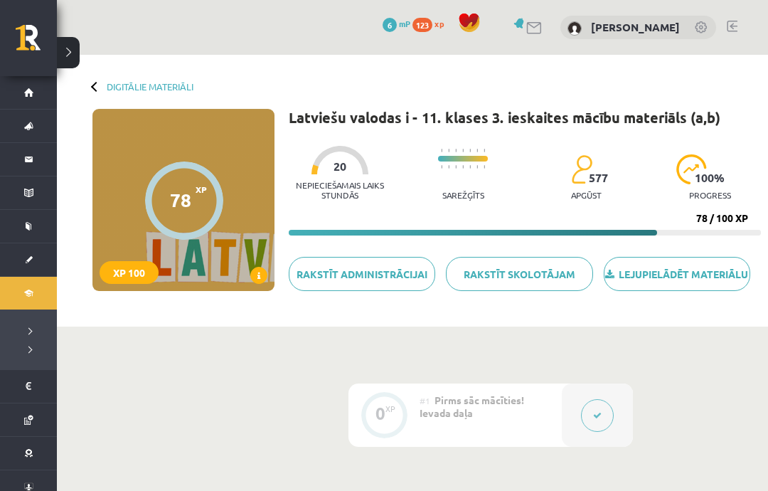
click at [31, 297] on link "Digitālie materiāli" at bounding box center [28, 293] width 57 height 33
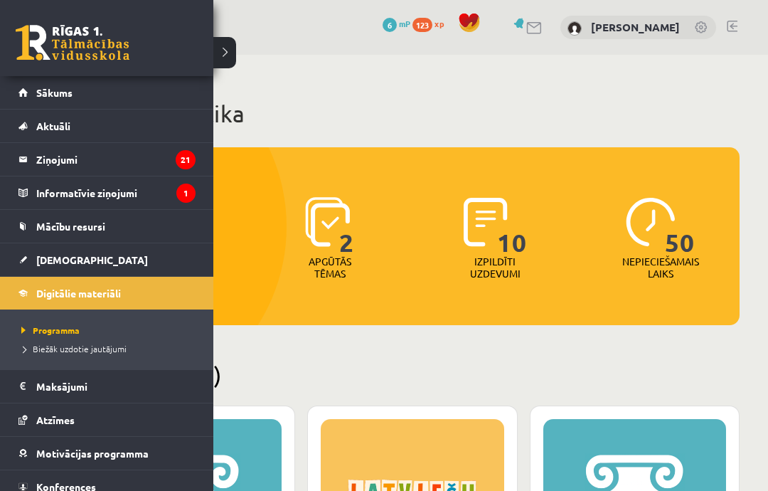
click at [121, 229] on link "Mācību resursi" at bounding box center [106, 226] width 177 height 33
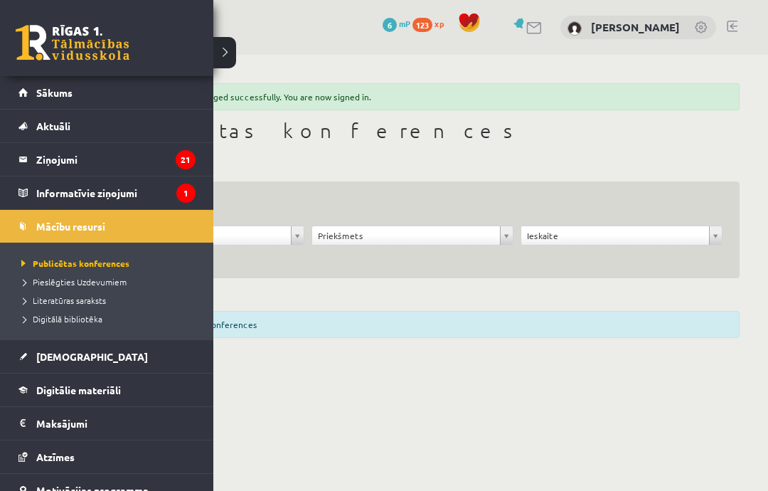
click at [126, 389] on link "Digitālie materiāli" at bounding box center [106, 389] width 177 height 33
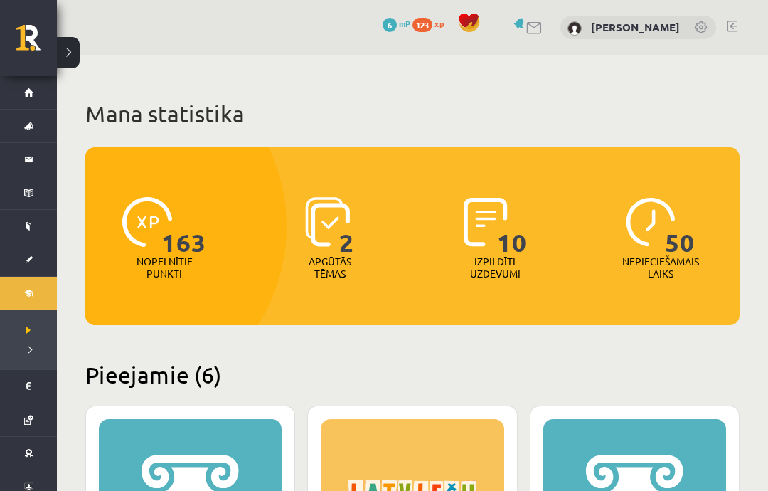
click at [723, 388] on h2 "Pieejamie (6)" at bounding box center [412, 375] width 654 height 28
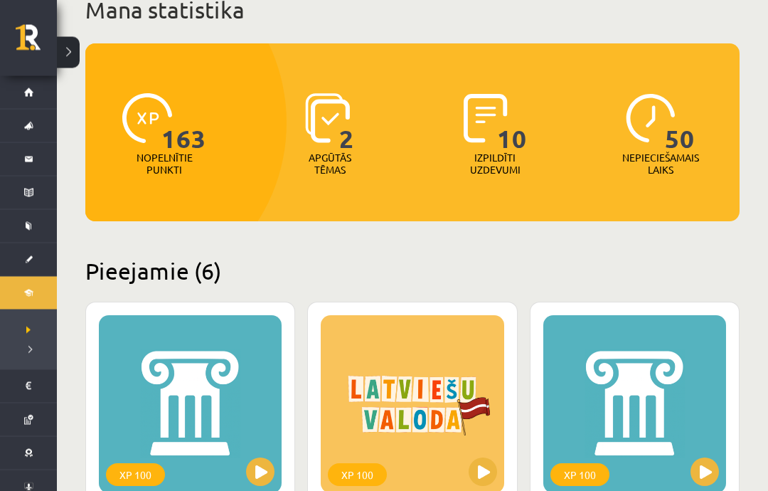
scroll to position [114, 0]
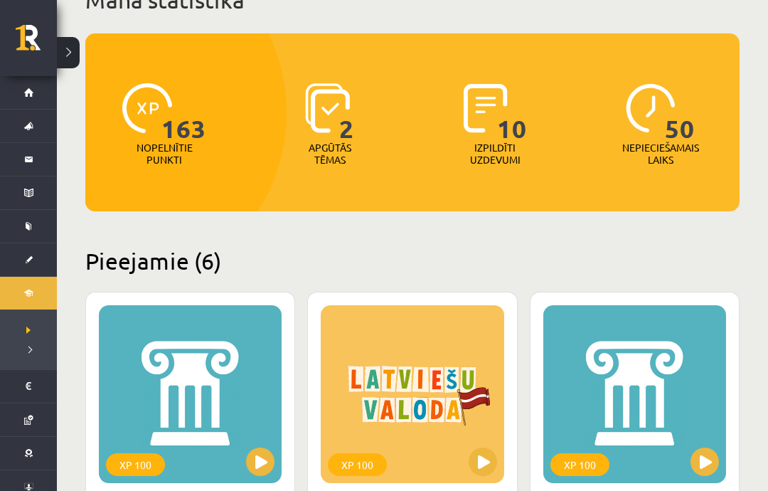
click at [18, 293] on span "Digitālie materiāli" at bounding box center [18, 293] width 0 height 0
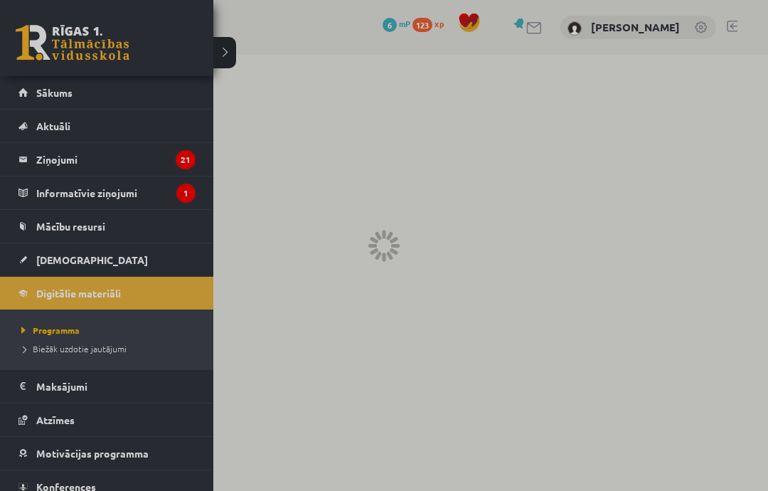
scroll to position [0, 0]
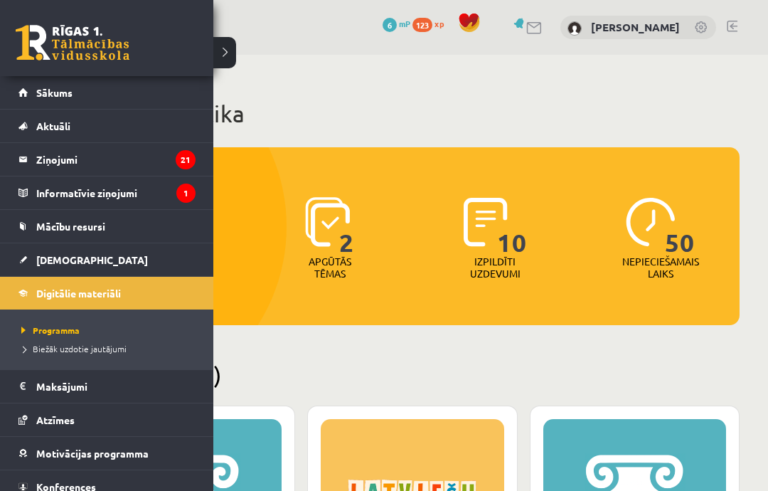
click at [75, 270] on link "[DEMOGRAPHIC_DATA]" at bounding box center [106, 259] width 177 height 33
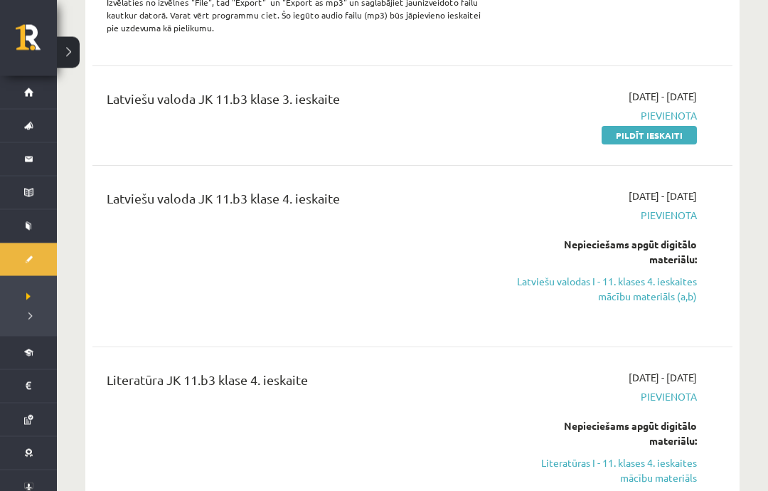
scroll to position [426, 0]
click at [677, 288] on link "Latviešu valodas I - 11. klases 4. ieskaites mācību materiāls (a,b)" at bounding box center [605, 289] width 183 height 30
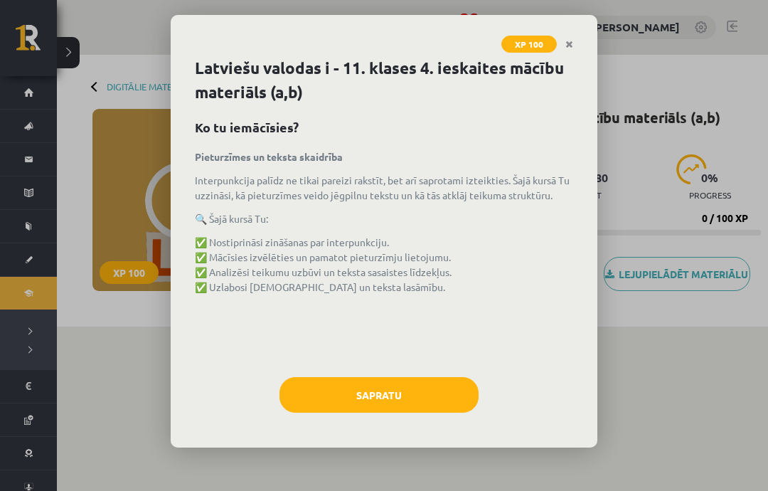
click at [423, 400] on button "Sapratu" at bounding box center [379, 395] width 199 height 36
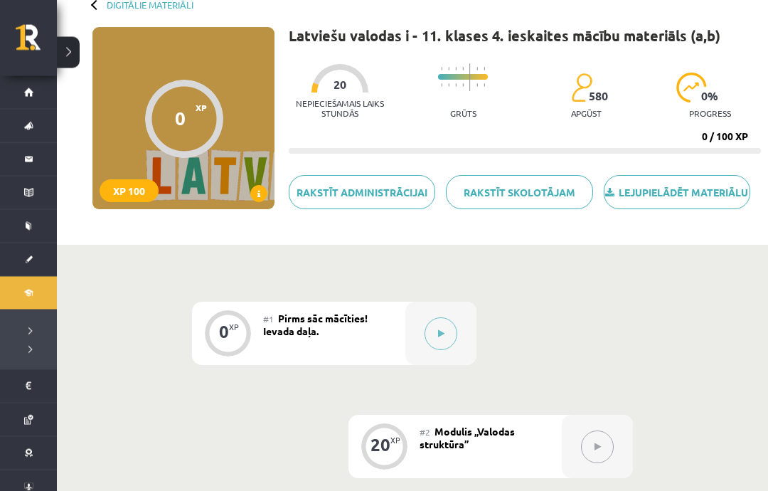
scroll to position [114, 0]
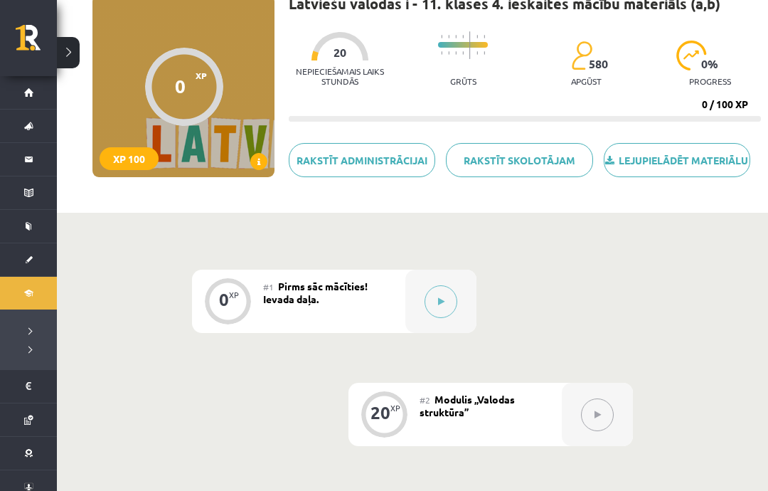
click at [444, 317] on button at bounding box center [441, 301] width 33 height 33
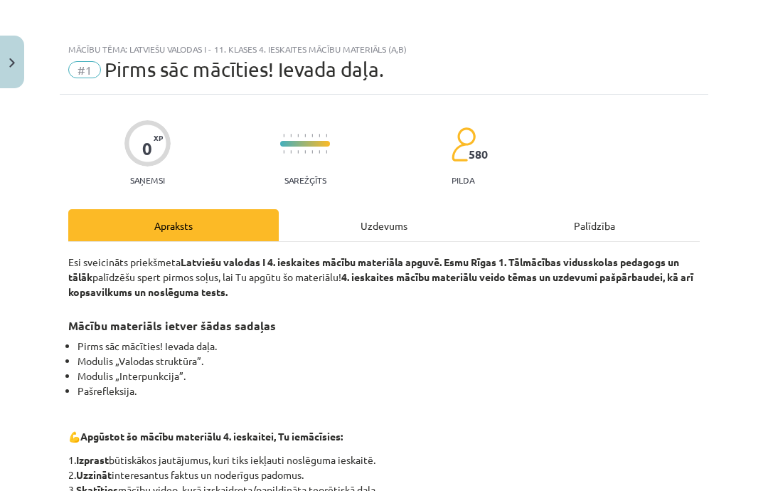
scroll to position [171, 0]
